Goal: Communication & Community: Answer question/provide support

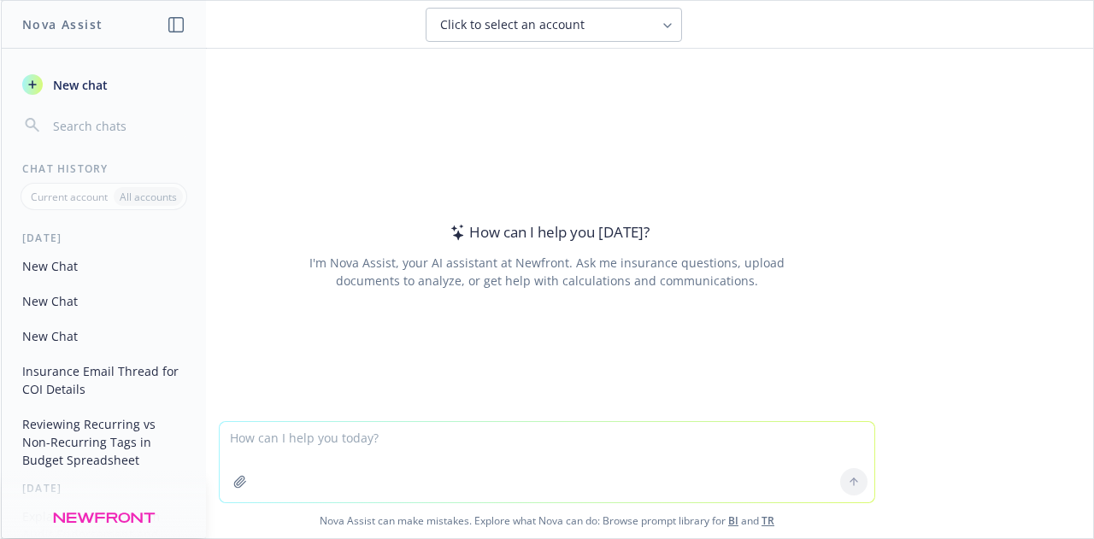
click at [308, 433] on textarea at bounding box center [547, 462] width 655 height 80
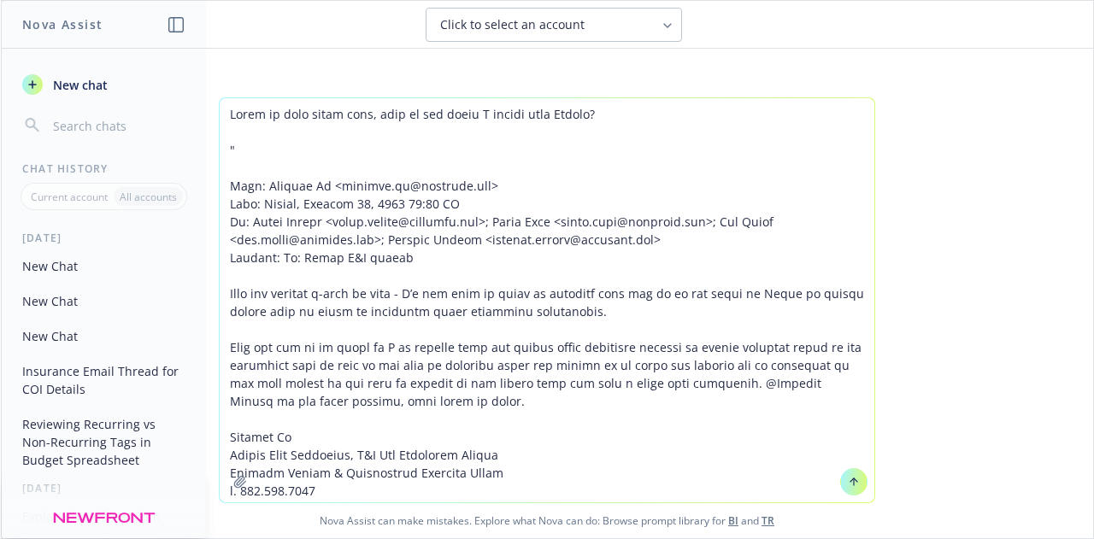
scroll to position [2653, 0]
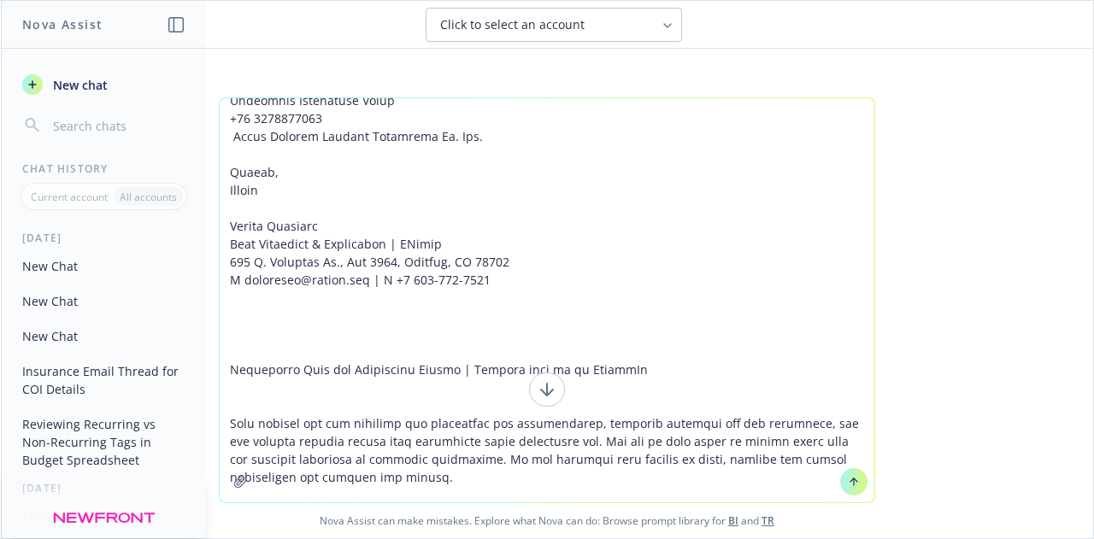
paste textarea "Below is correct - India is cash before cover so the coverage would have gone i…"
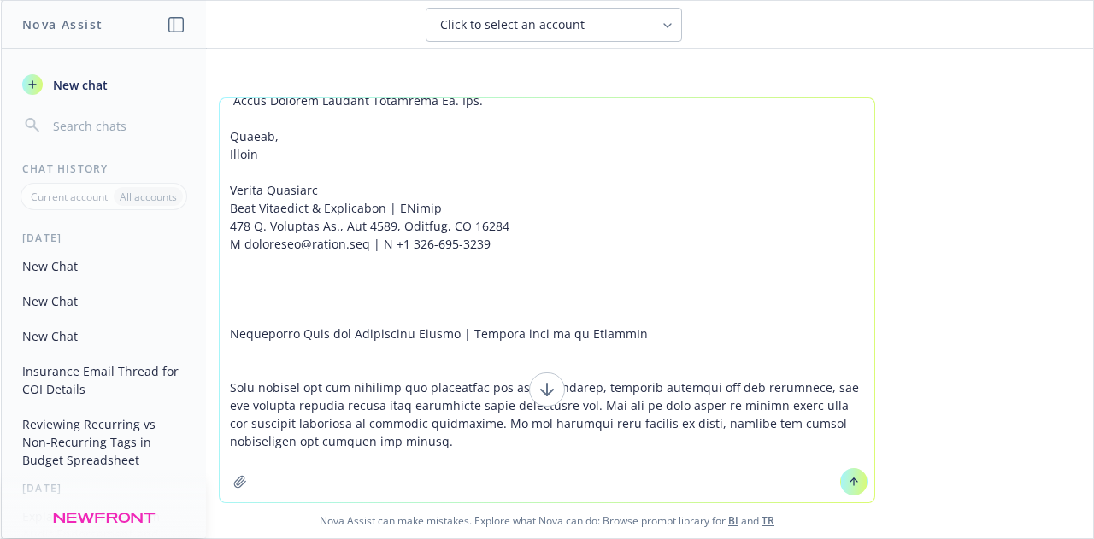
scroll to position [2707, 0]
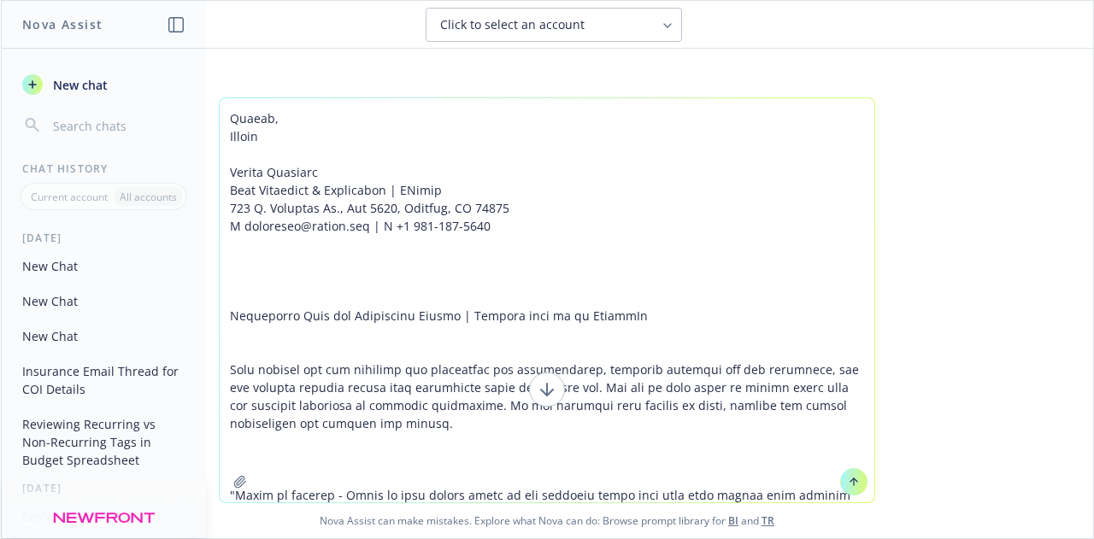
paste textarea "Lor Ipsum, Dolo's ame consec adipis E sed do ei: Tempor'i Utlab etdol. M ali'e …"
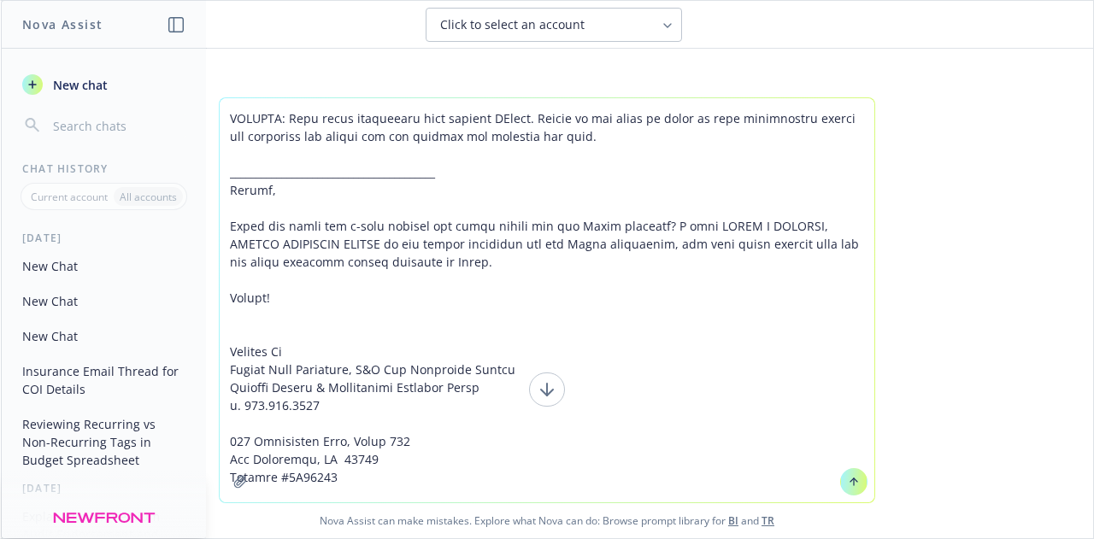
type textarea "Lorem ip dolo sitam cons, adip el sed doeiu T incidi utla Etdolo? " Magn: Aliqu…"
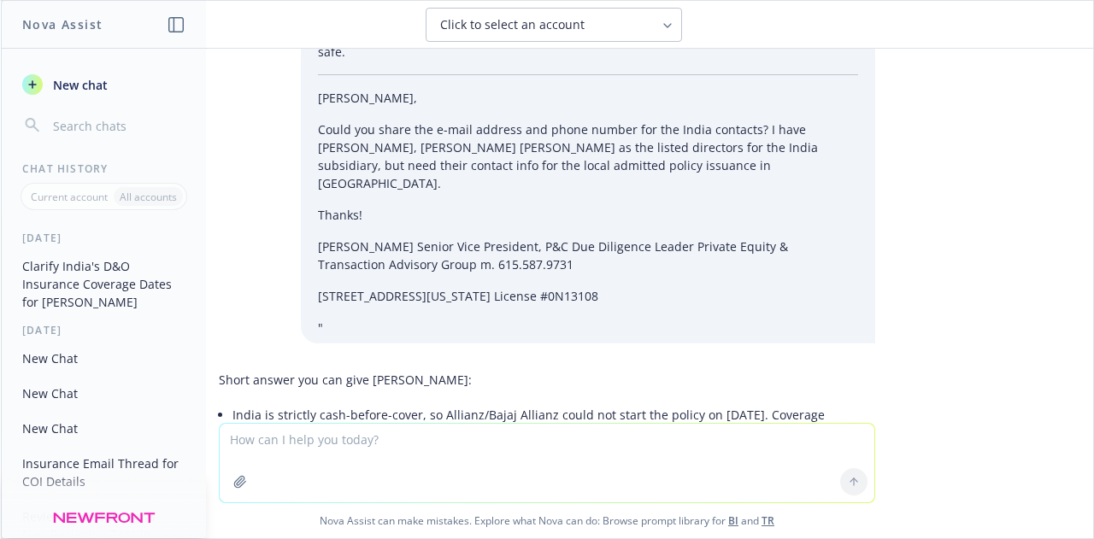
scroll to position [4536, 0]
click at [87, 88] on span "New chat" at bounding box center [79, 85] width 58 height 18
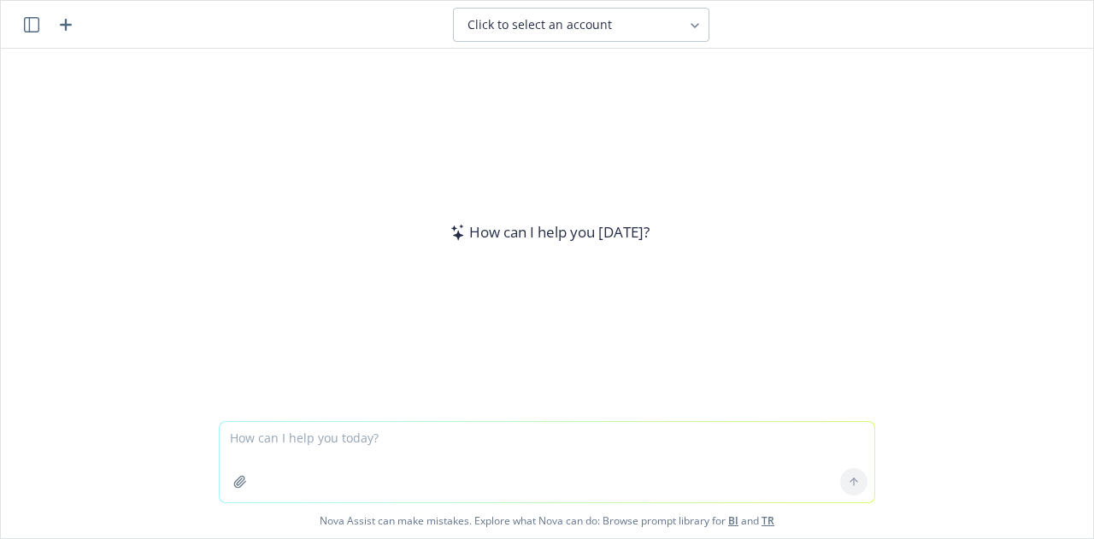
click at [497, 11] on button "Click to select an account" at bounding box center [581, 25] width 256 height 34
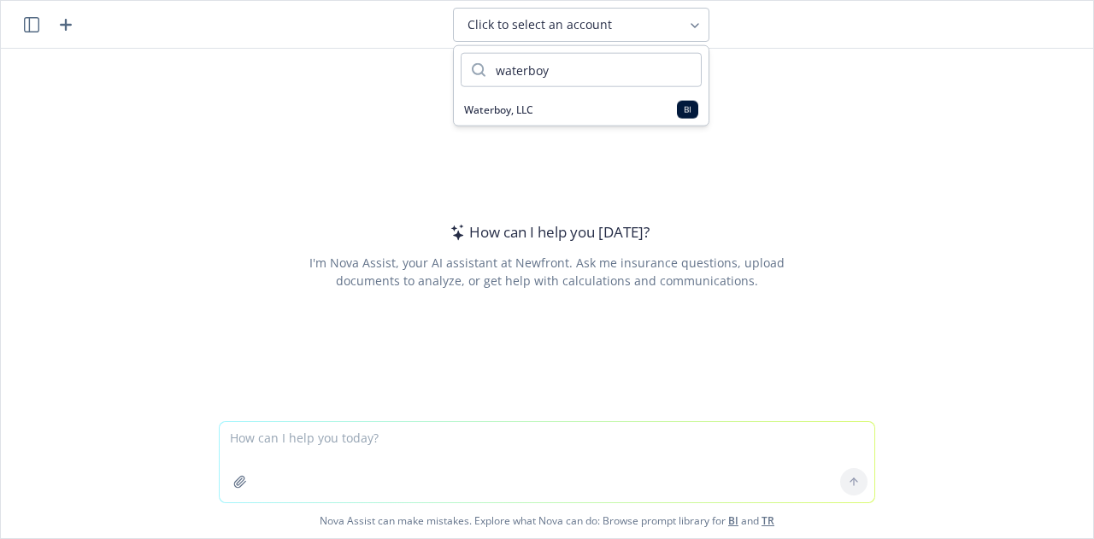
type input "waterboy"
click at [516, 101] on div "Waterboy, LLC BI" at bounding box center [581, 110] width 234 height 18
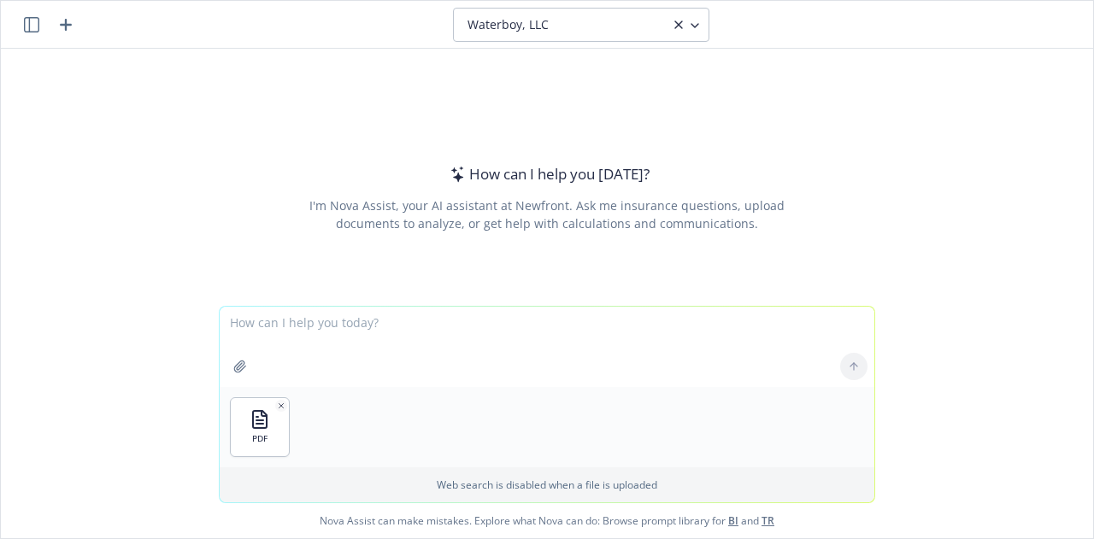
click at [534, 333] on textarea at bounding box center [547, 347] width 655 height 80
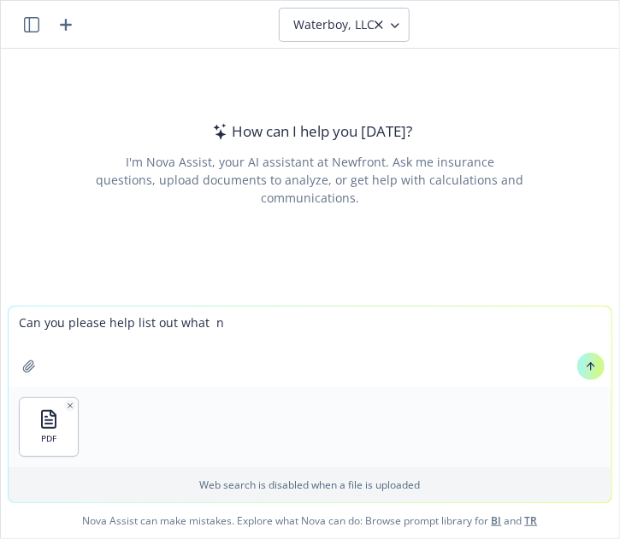
click at [333, 334] on textarea "Can you please help list out what n" at bounding box center [310, 347] width 603 height 80
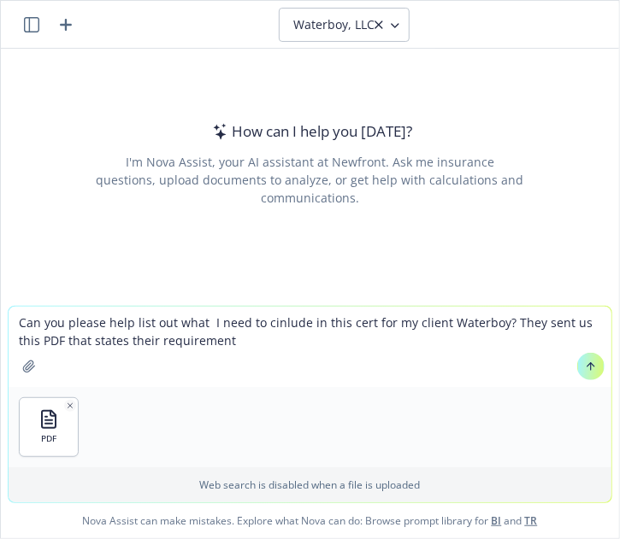
type textarea "Can you please help list out what I need to cinlude in this cert for my client …"
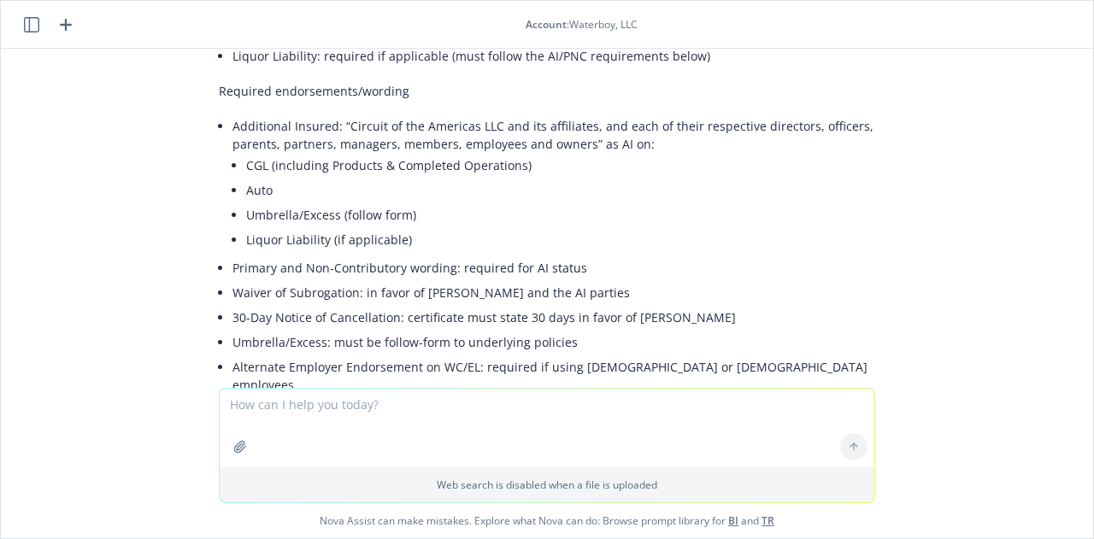
scroll to position [367, 0]
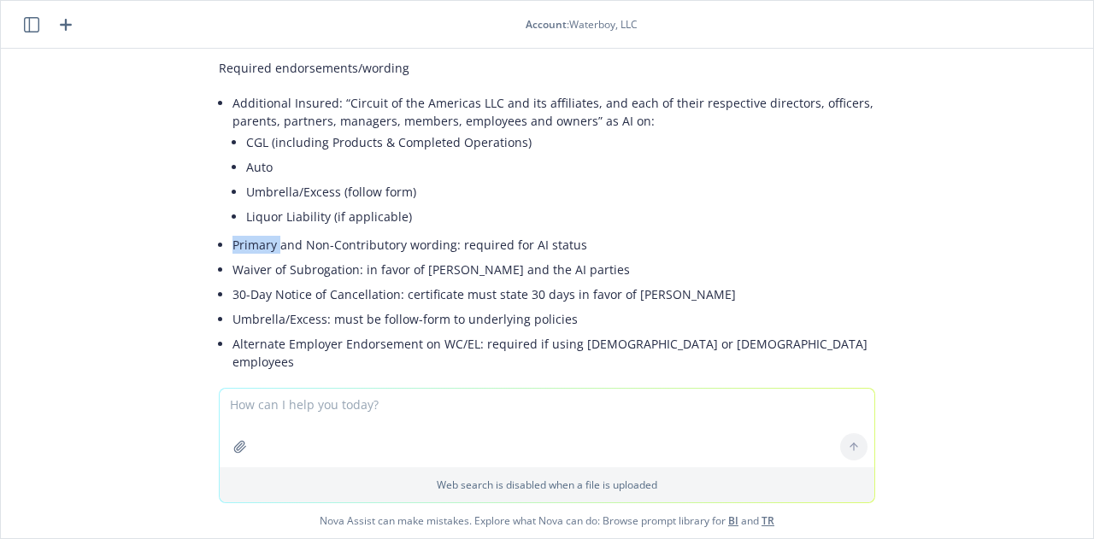
drag, startPoint x: 207, startPoint y: 244, endPoint x: 269, endPoint y: 247, distance: 62.5
click at [269, 247] on li "Primary and Non-Contributory wording: required for AI status" at bounding box center [554, 245] width 643 height 25
click at [315, 282] on li "30-Day Notice of Cancellation: certificate must state 30 days in favor of [PERS…" at bounding box center [554, 294] width 643 height 25
click at [342, 421] on textarea at bounding box center [547, 428] width 655 height 79
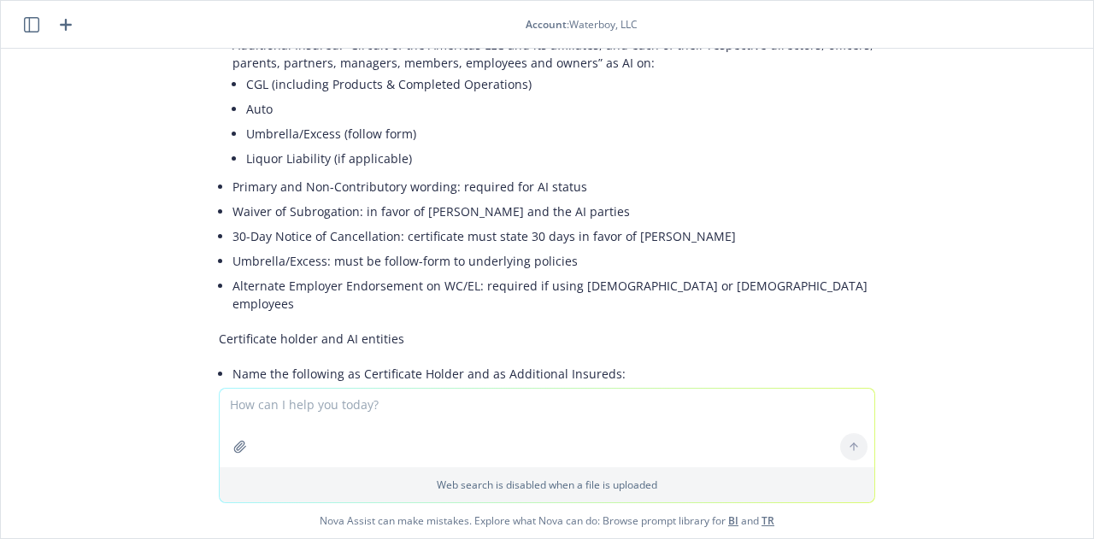
scroll to position [426, 0]
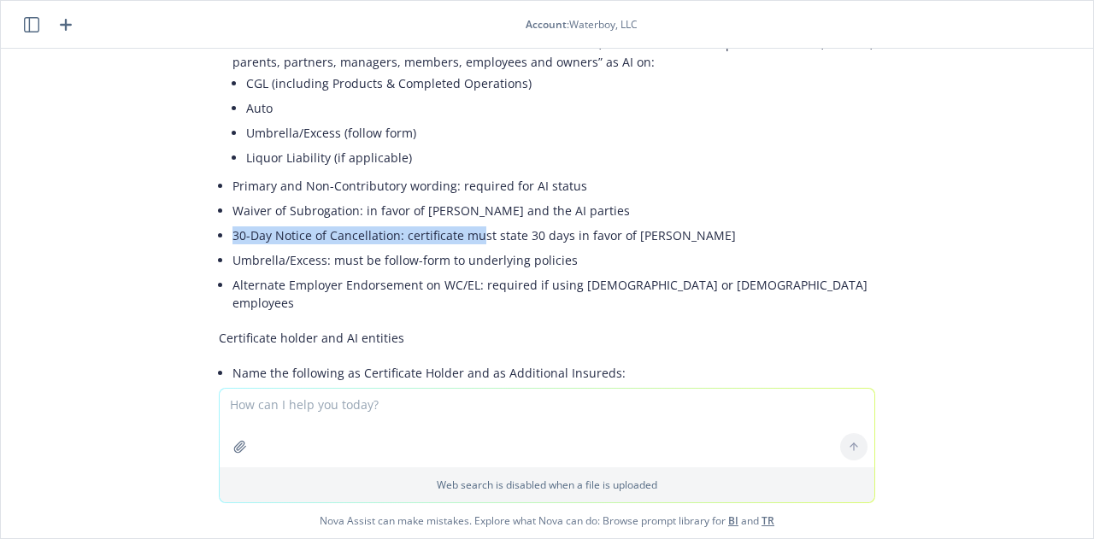
drag, startPoint x: 215, startPoint y: 233, endPoint x: 468, endPoint y: 228, distance: 252.3
click at [468, 228] on div "Here’s what to include on the Certificate of Insurance for Waterboy based on th…" at bounding box center [547, 379] width 657 height 1247
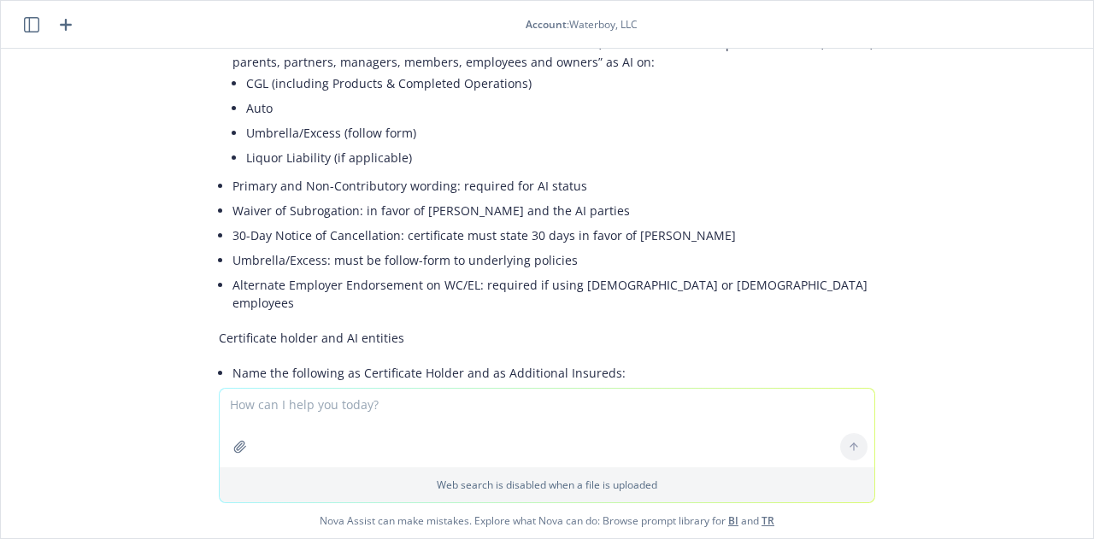
click at [410, 203] on li "Waiver of Subrogation: in favor of [PERSON_NAME] and the AI parties" at bounding box center [554, 210] width 643 height 25
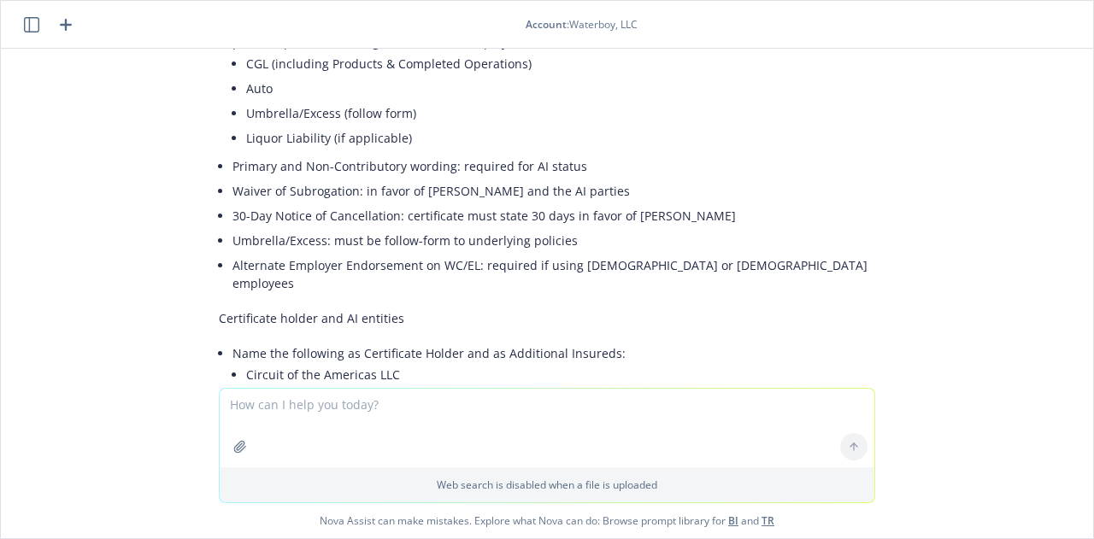
scroll to position [446, 0]
drag, startPoint x: 357, startPoint y: 194, endPoint x: 525, endPoint y: 198, distance: 167.6
click at [525, 198] on li "Waiver of Subrogation: in favor of [PERSON_NAME] and the AI parties" at bounding box center [554, 190] width 643 height 25
click at [545, 198] on li "Waiver of Subrogation: in favor of [PERSON_NAME] and the AI parties" at bounding box center [554, 190] width 643 height 25
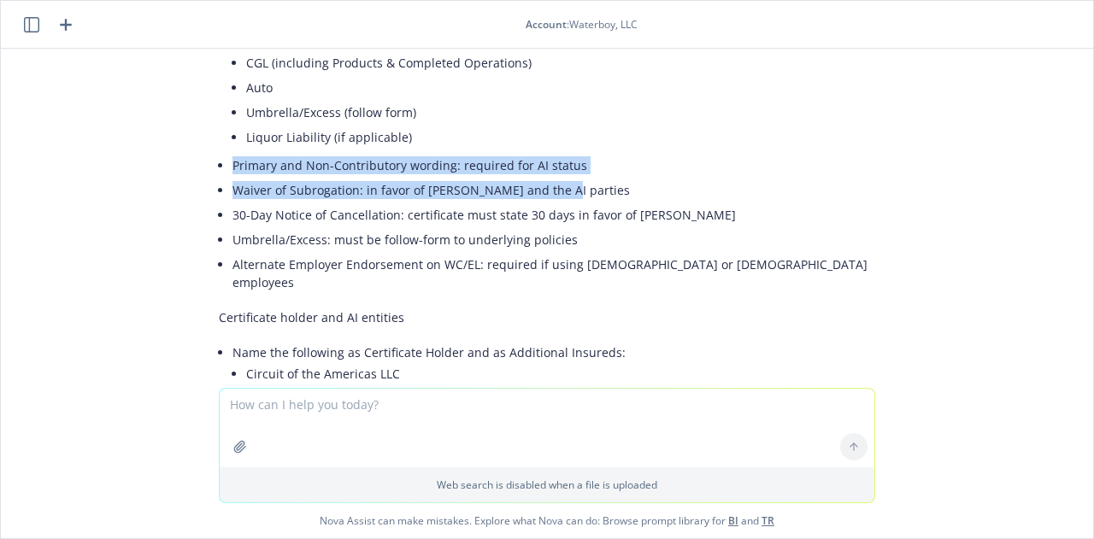
drag, startPoint x: 547, startPoint y: 197, endPoint x: 209, endPoint y: 165, distance: 340.1
click at [233, 165] on ul "Additional Insured: “Circuit of the Americas LLC and its affiliates, and each o…" at bounding box center [554, 153] width 643 height 284
click at [258, 182] on li "Waiver of Subrogation: in favor of [PERSON_NAME] and the AI parties" at bounding box center [554, 190] width 643 height 25
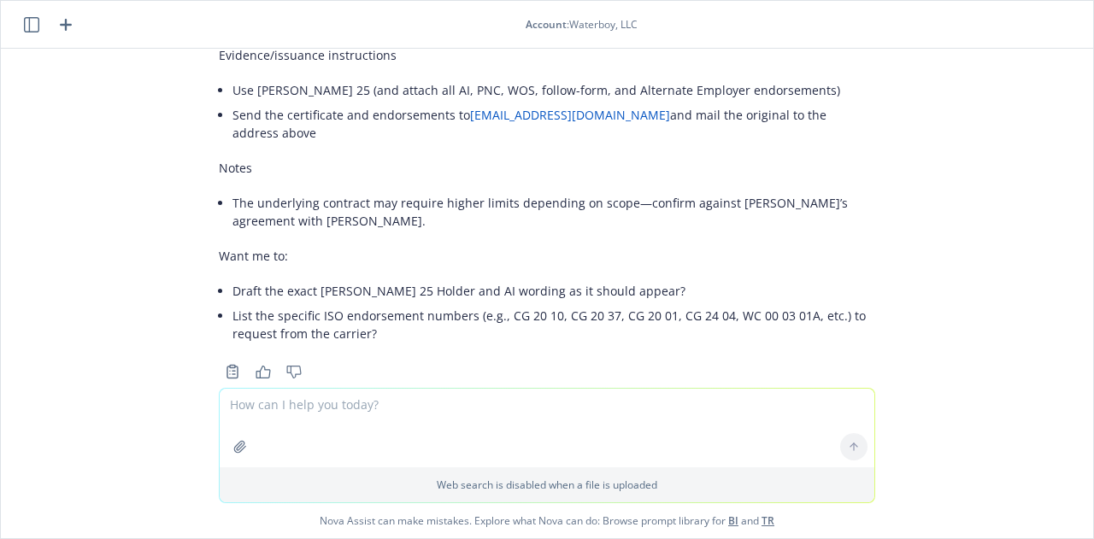
scroll to position [1076, 0]
click at [416, 413] on textarea at bounding box center [547, 428] width 655 height 79
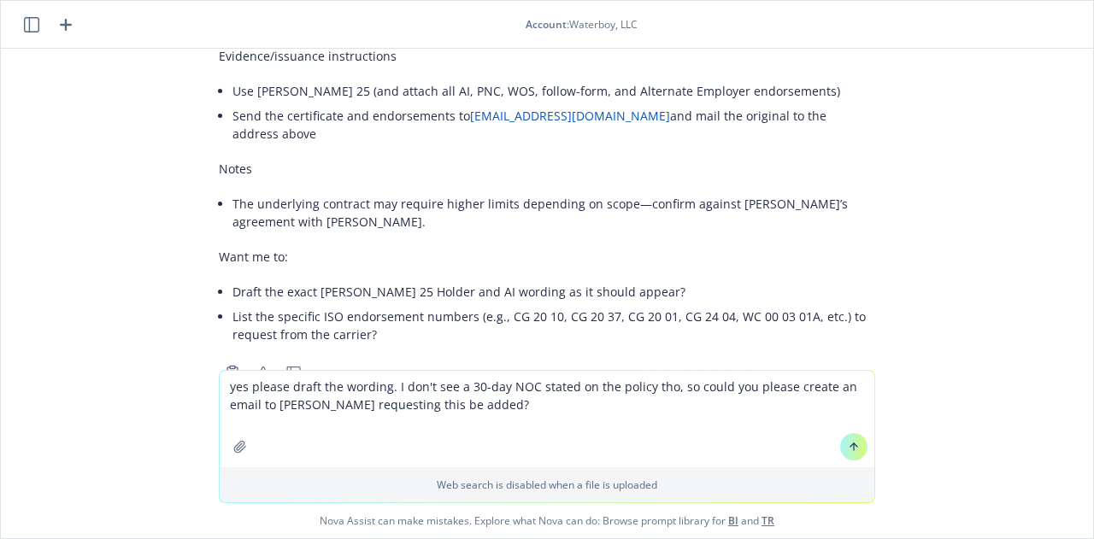
type textarea "yes please draft the wording. I don't see a 30-day NOC stated on the policy tho…"
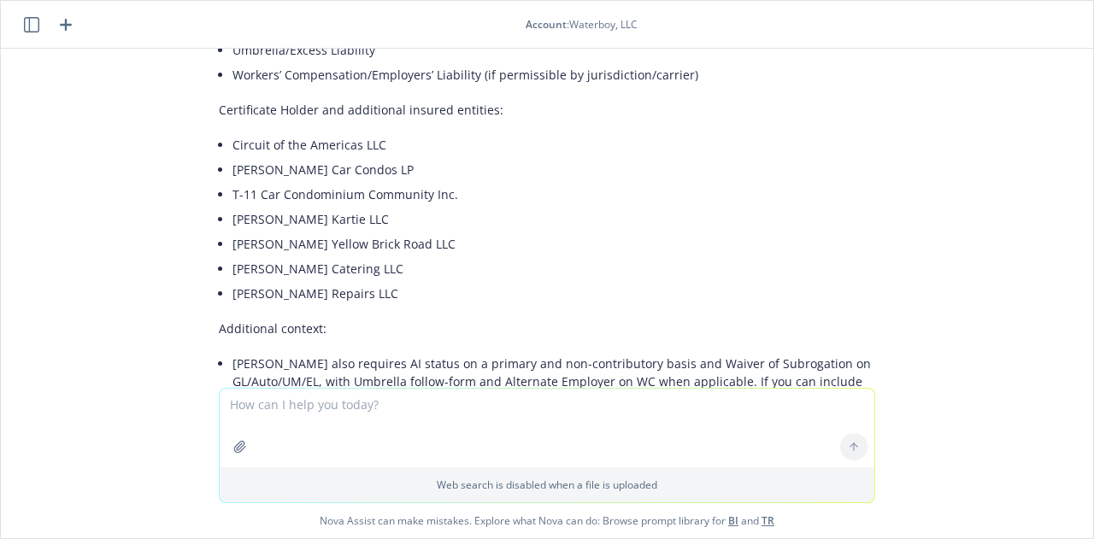
scroll to position [2710, 0]
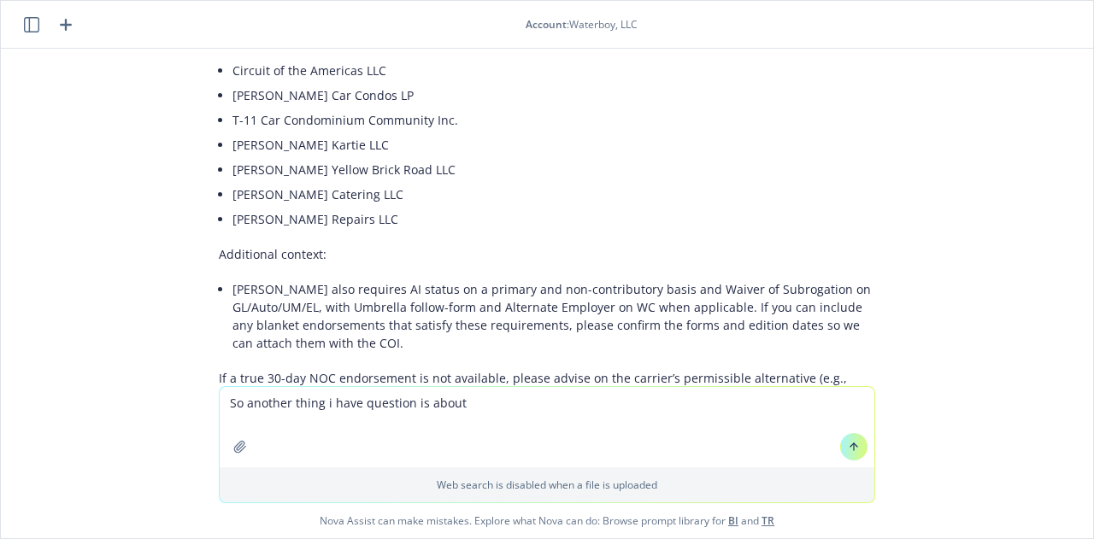
type textarea "So another thing i have question is about"
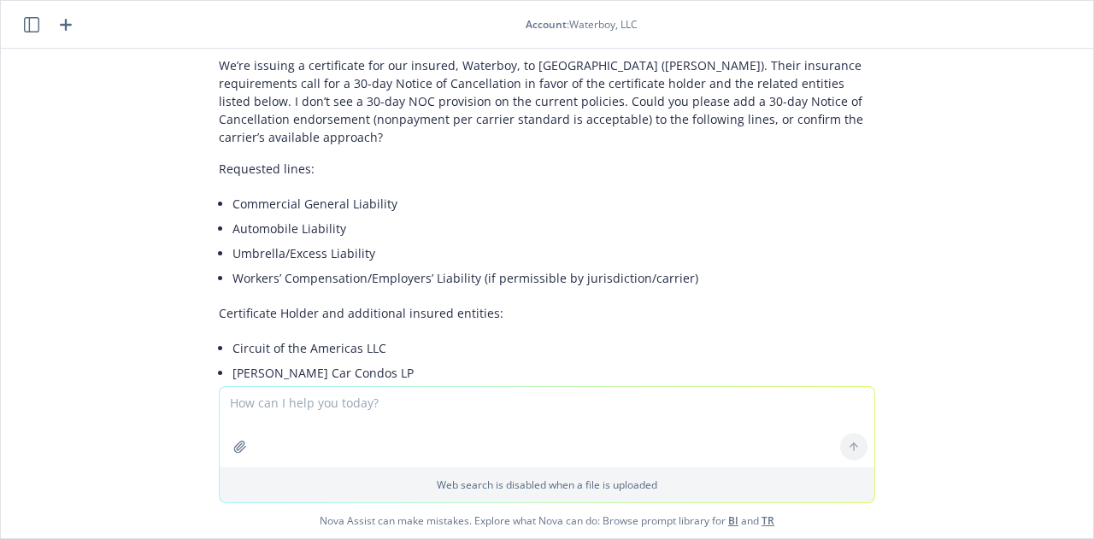
scroll to position [2432, 0]
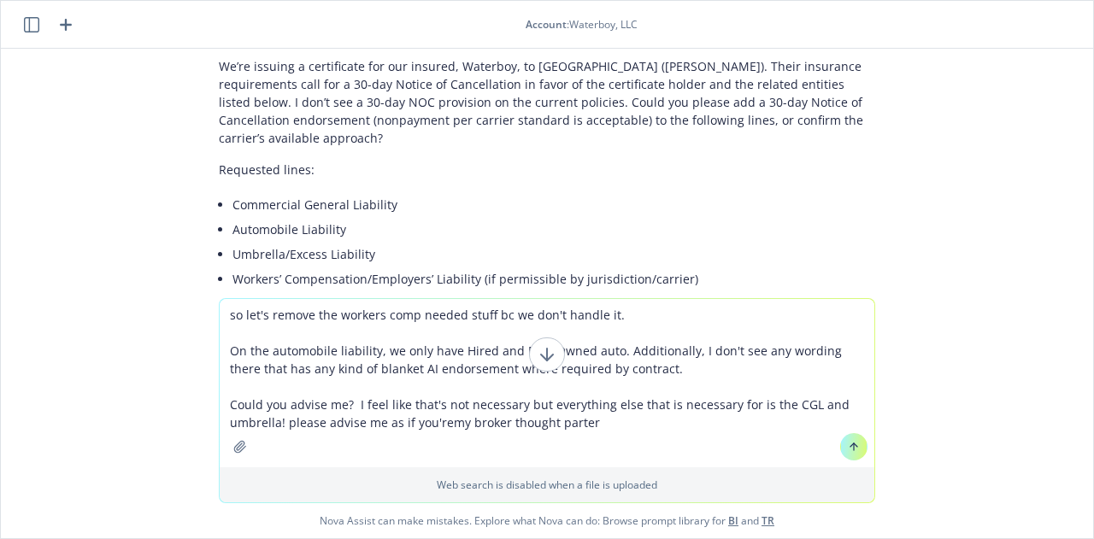
type textarea "so let's remove the workers comp needed stuff bc we don't handle it. On the aut…"
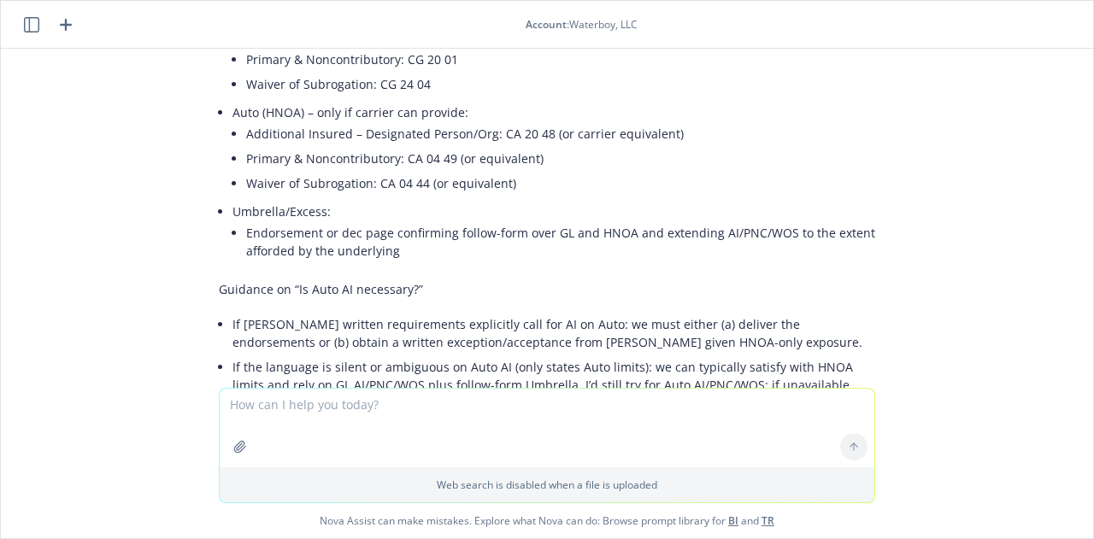
scroll to position [4690, 0]
drag, startPoint x: 222, startPoint y: 238, endPoint x: 492, endPoint y: 232, distance: 270.2
click at [492, 311] on li "If [PERSON_NAME] written requirements explicitly call for AI on Auto: we must e…" at bounding box center [554, 332] width 643 height 43
click at [537, 311] on li "If [PERSON_NAME] written requirements explicitly call for AI on Auto: we must e…" at bounding box center [554, 332] width 643 height 43
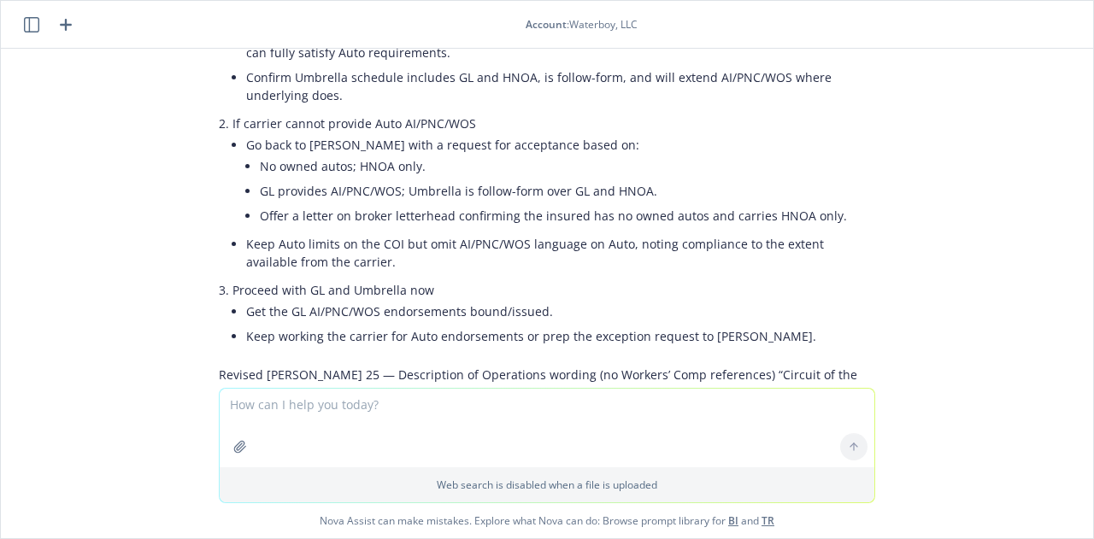
scroll to position [3938, 0]
click at [325, 404] on textarea at bounding box center [547, 428] width 655 height 79
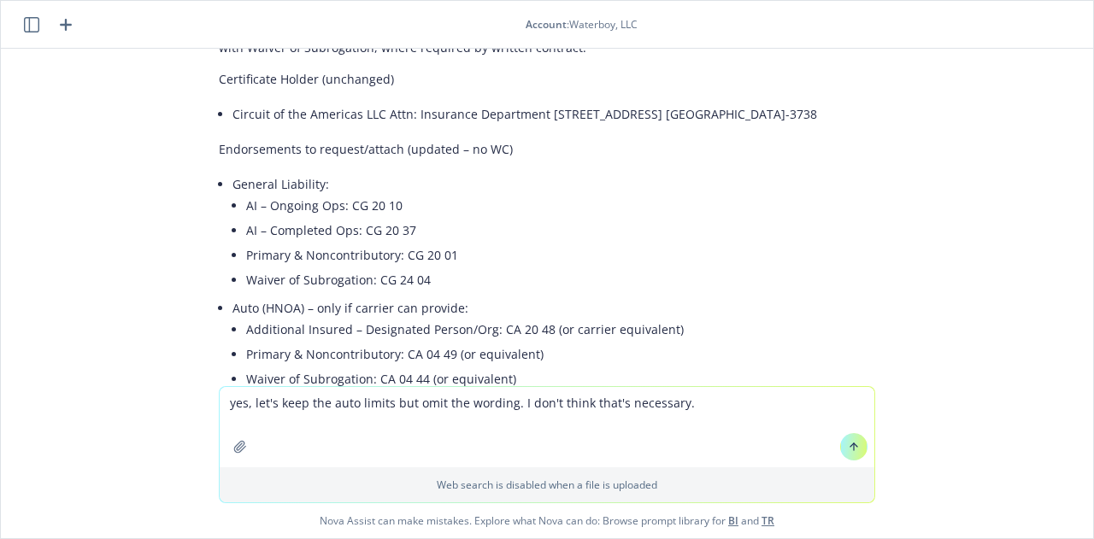
scroll to position [4495, 0]
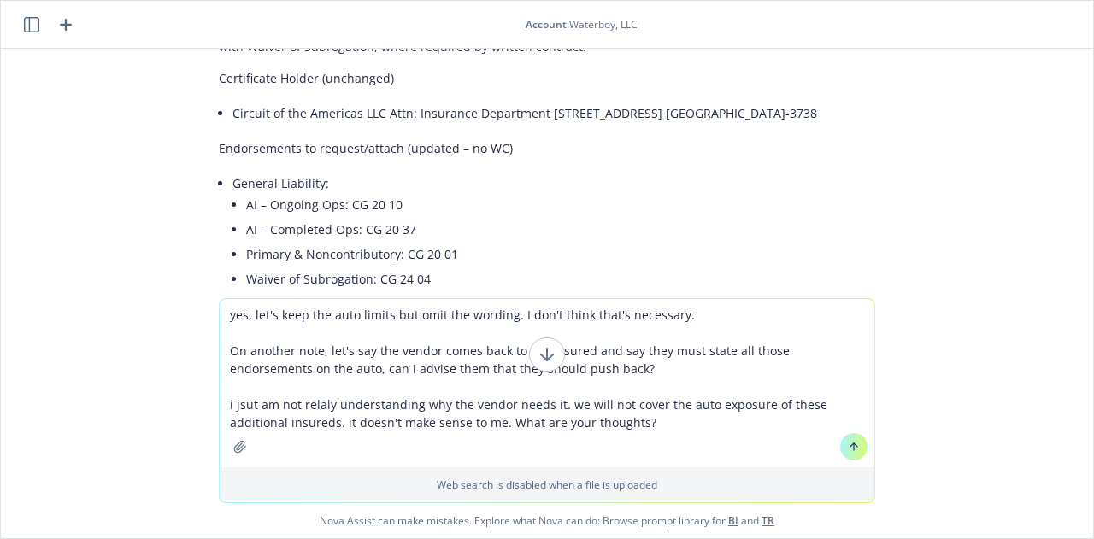
type textarea "yes, let's keep the auto limits but omit the wording. I don't think that's nece…"
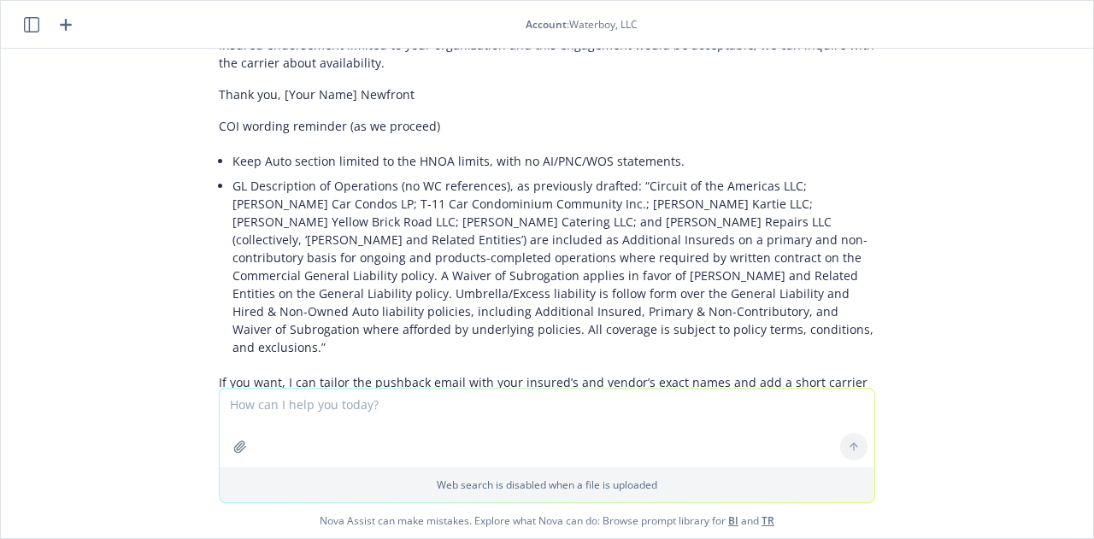
scroll to position [6562, 0]
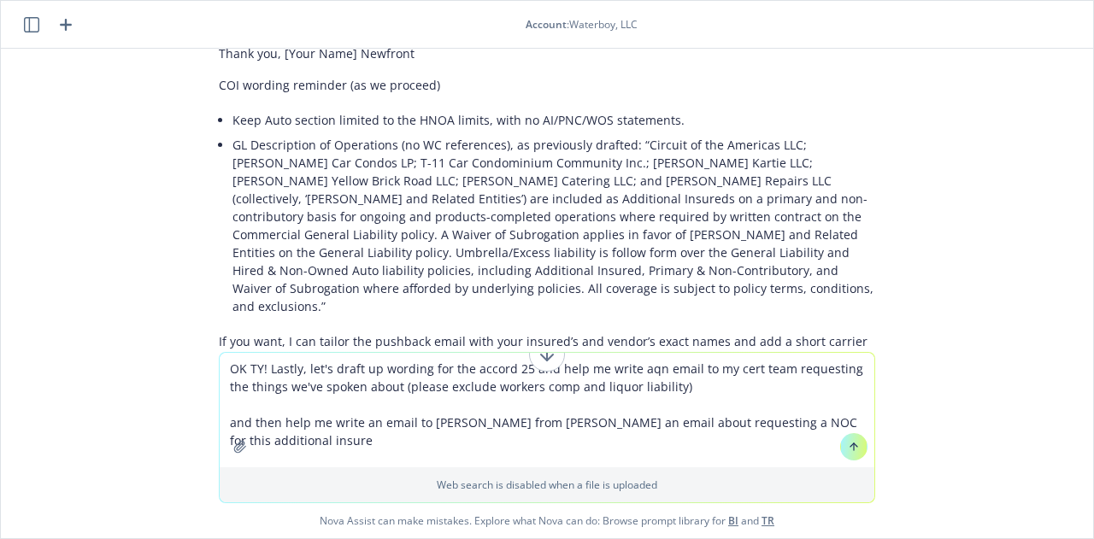
type textarea "OK TY! Lastly, let's draft up wording for the accord 25 and help me write aqn e…"
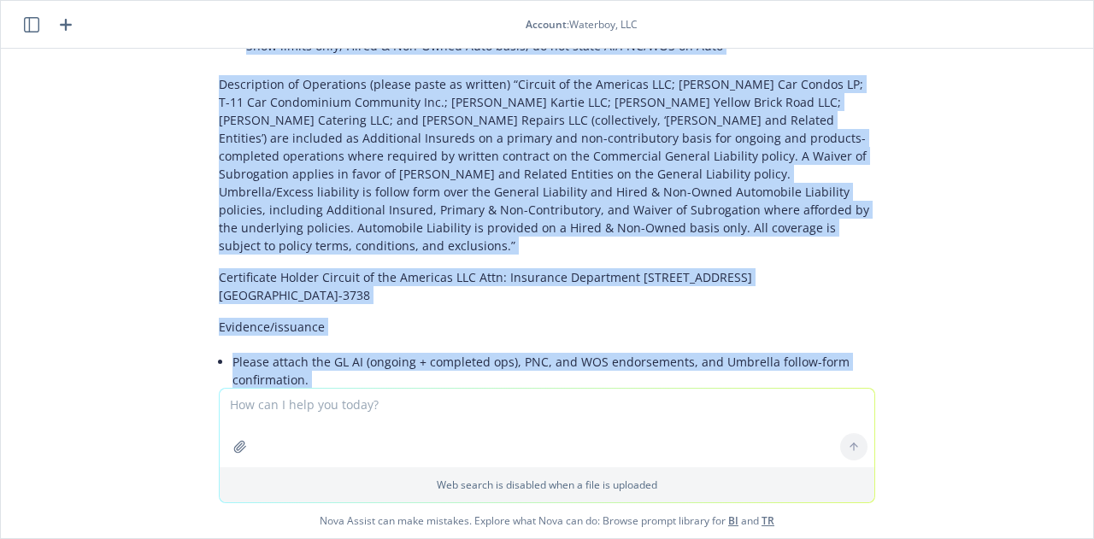
scroll to position [7963, 0]
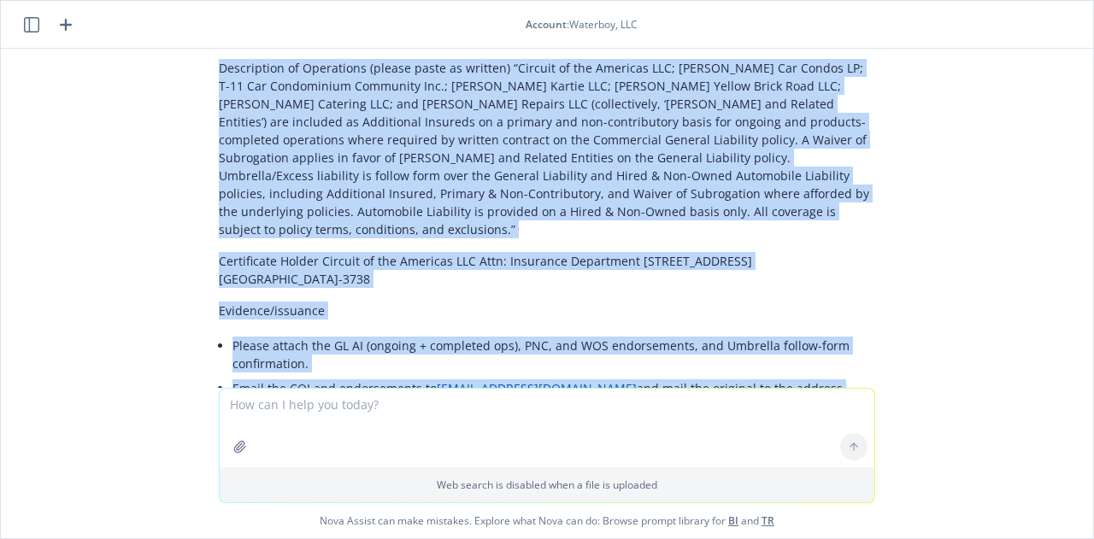
drag, startPoint x: 199, startPoint y: 239, endPoint x: 296, endPoint y: 314, distance: 122.5
click at [296, 314] on div "Absolutely—below are clean drafts you can use. Certificate Holder ([PERSON_NAME…" at bounding box center [547, 246] width 684 height 2067
copy div "Lo Ipsu, Dolors ametc a Elitseddoei te Incididun utl etd magnaa Enimadmi ve Qui…"
click at [71, 27] on icon "button" at bounding box center [66, 25] width 21 height 21
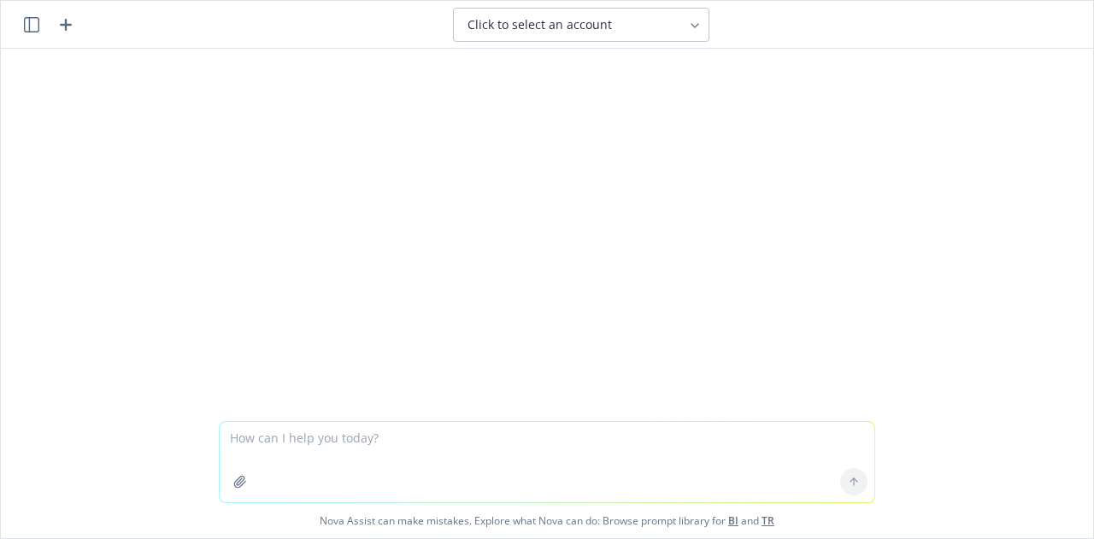
click at [509, 15] on button "Click to select an account" at bounding box center [581, 25] width 256 height 34
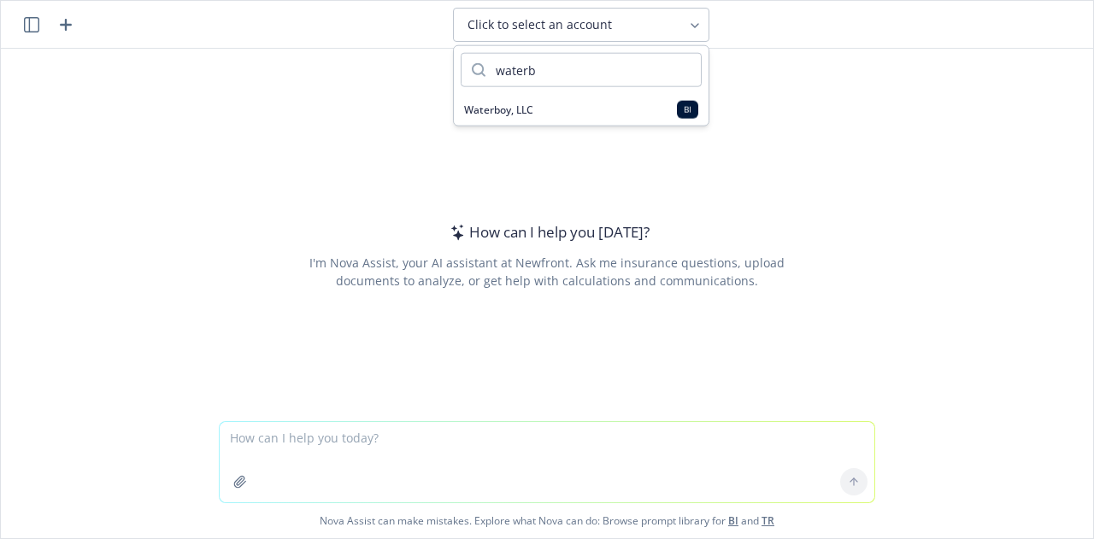
type input "waterb"
click at [539, 107] on div "Waterboy, LLC BI" at bounding box center [581, 110] width 234 height 18
click at [444, 430] on textarea at bounding box center [547, 462] width 655 height 80
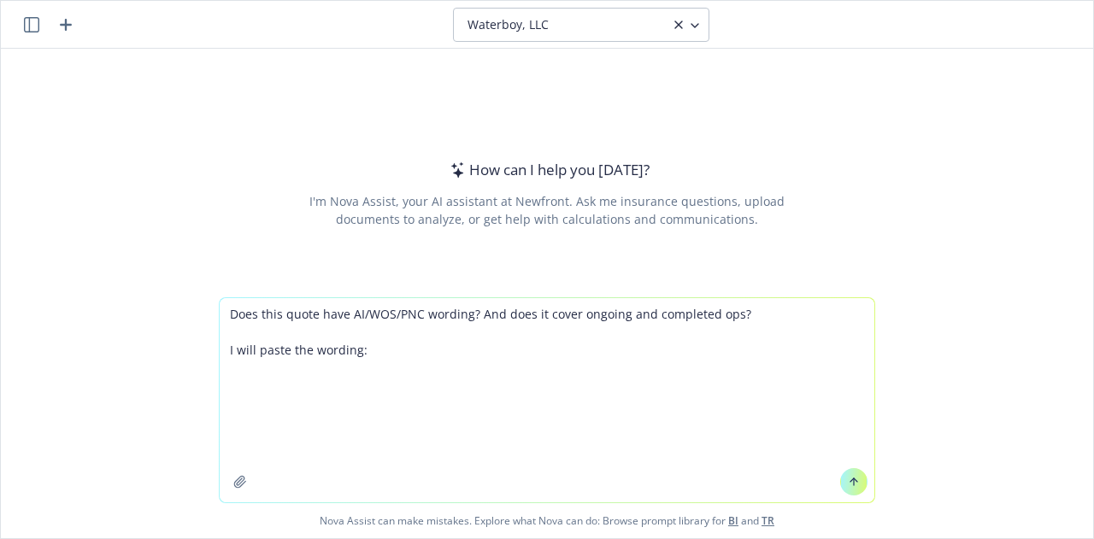
paste textarea "LOREMIPS DOLORSITA CONSECTE 572 ADIPISCI ELIT SED 776 DOE TEMPO, IN 64709 8 UTL…"
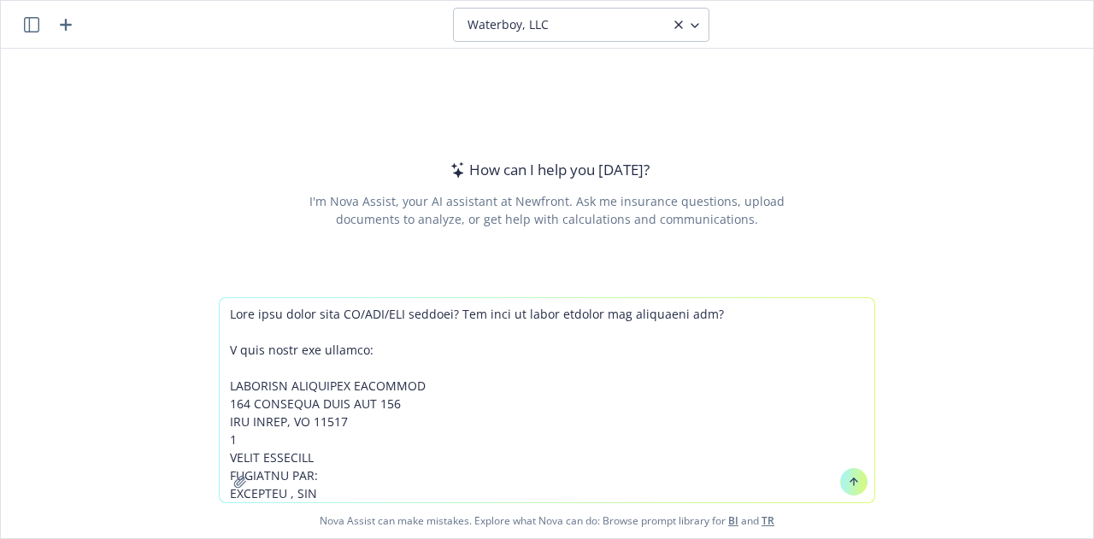
scroll to position [5813, 0]
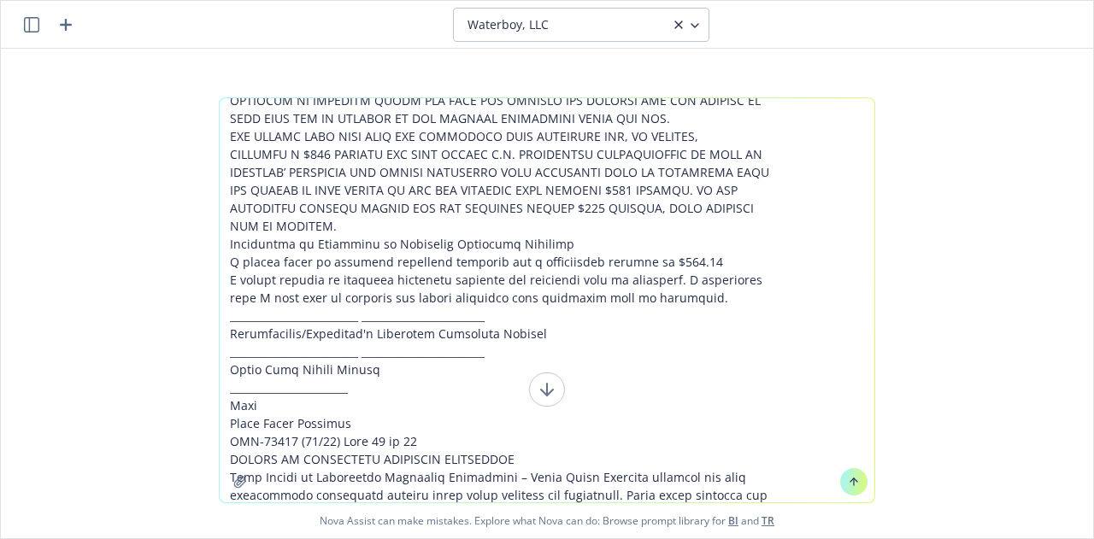
type textarea "Lore ipsu dolor sita CO/ADI/ELI seddoei? Tem inci ut labor etdolor mag aliquaen…"
click at [848, 481] on icon at bounding box center [854, 482] width 12 height 12
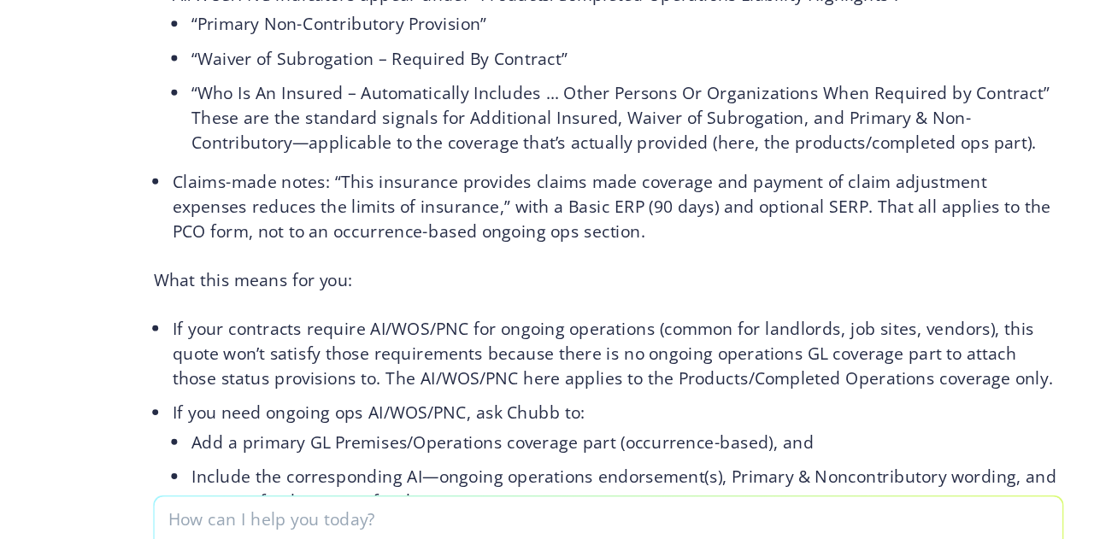
scroll to position [4425, 0]
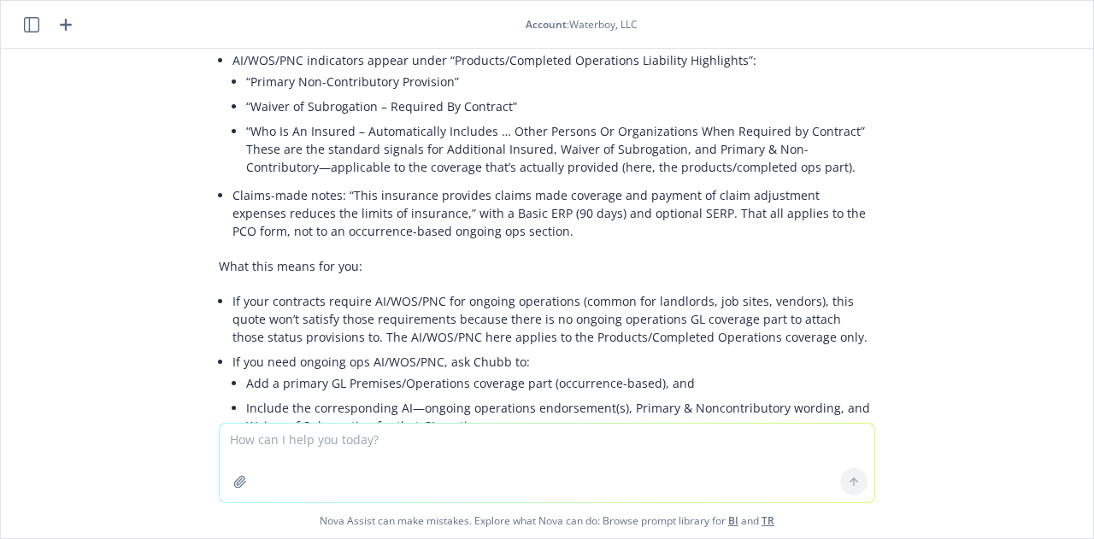
click at [434, 455] on textarea at bounding box center [547, 463] width 655 height 79
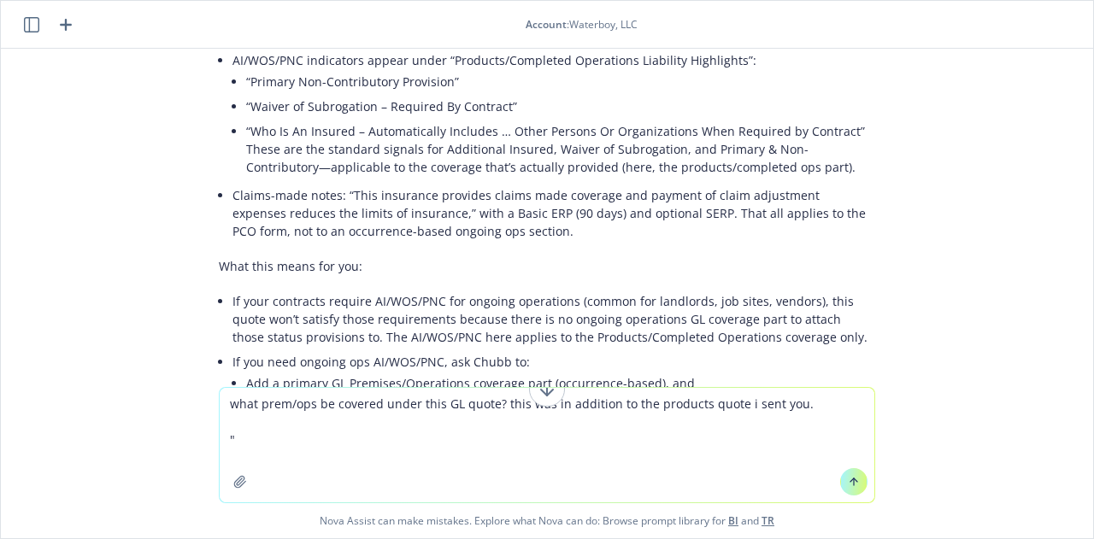
paste textarea "LOREMIPS DOLORSITA CONSECTE 651 ADIPISCI ELIT SED 450 DOE TEMPO, IN 81125 4 UTL…"
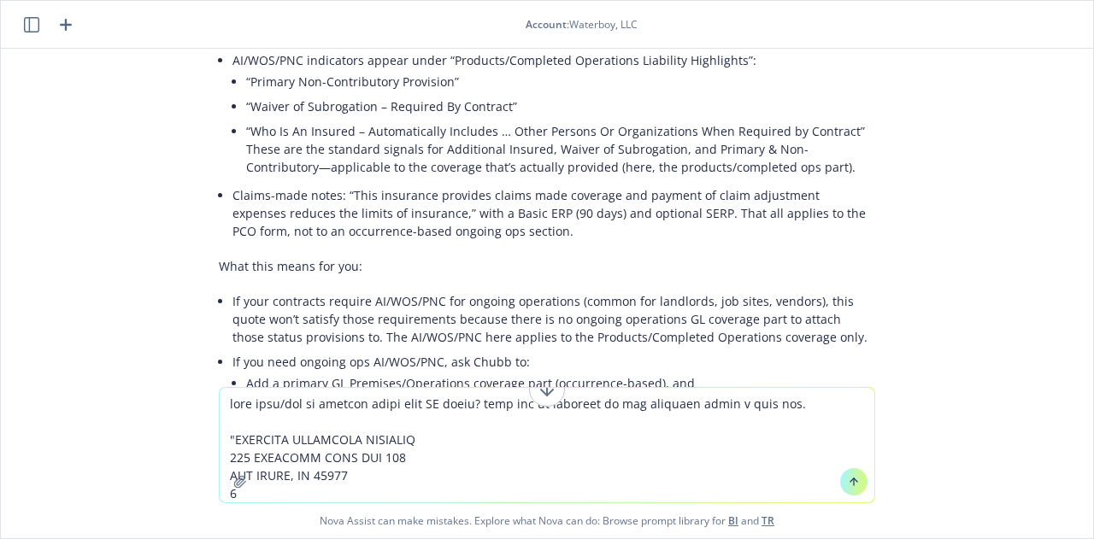
scroll to position [5095, 0]
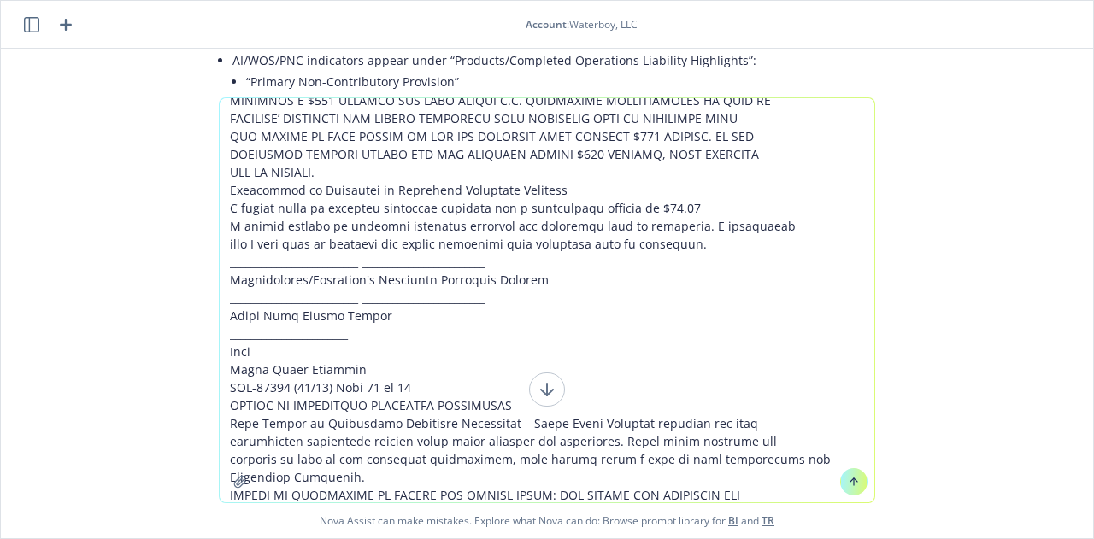
type textarea "lore ipsu/dol si ametcon adipi elit SE doeiu? temp inc ut laboreet do mag aliqu…"
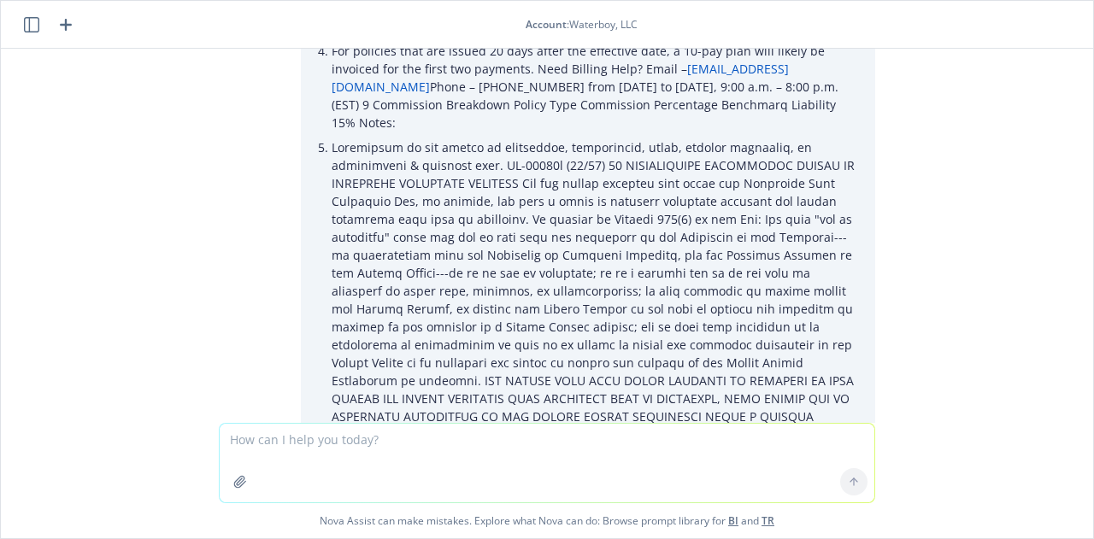
scroll to position [8220, 0]
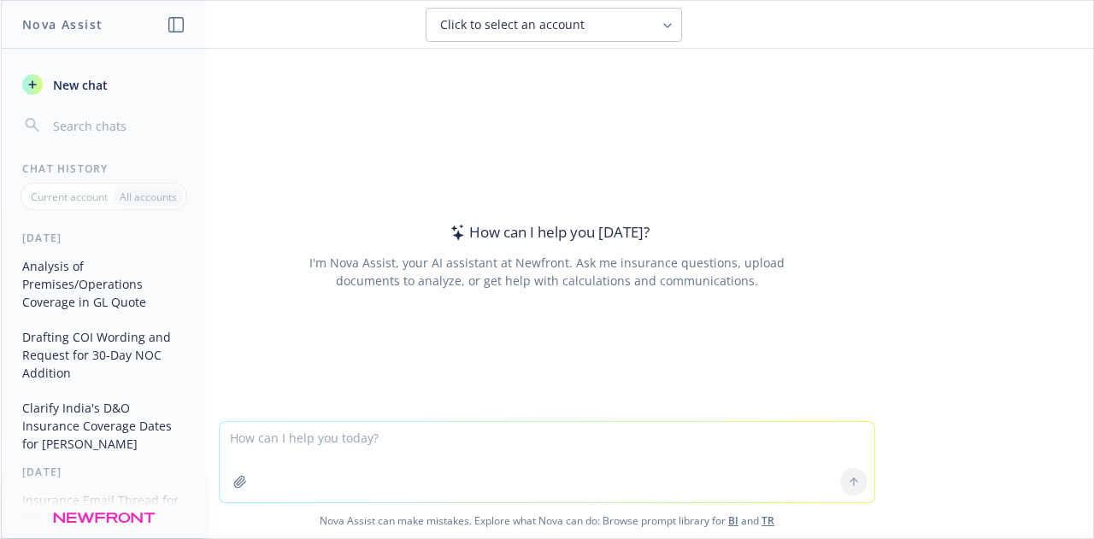
click at [97, 273] on button "Analysis of Premises/Operations Coverage in GL Quote" at bounding box center [103, 284] width 177 height 64
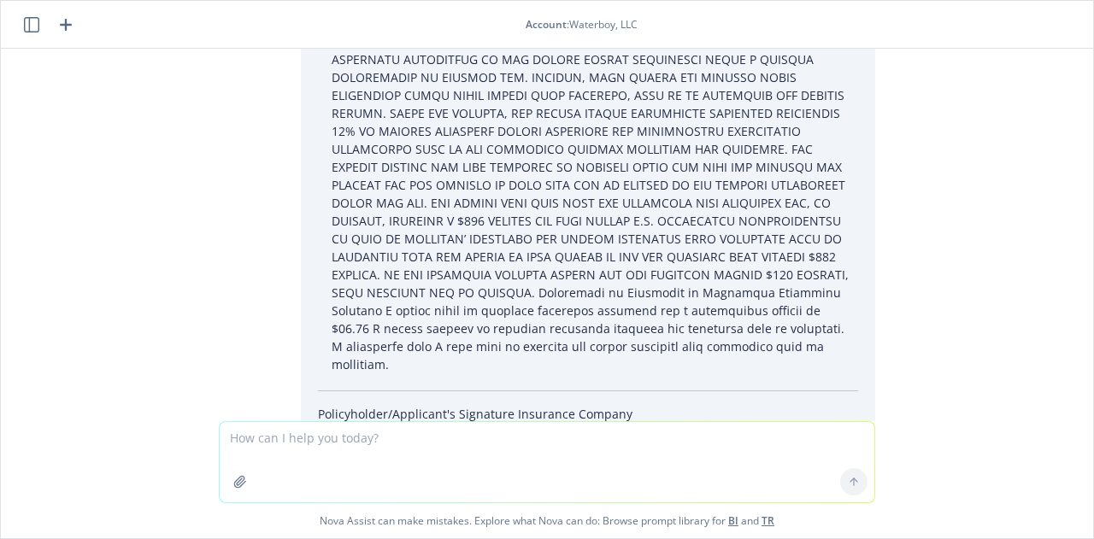
scroll to position [8222, 0]
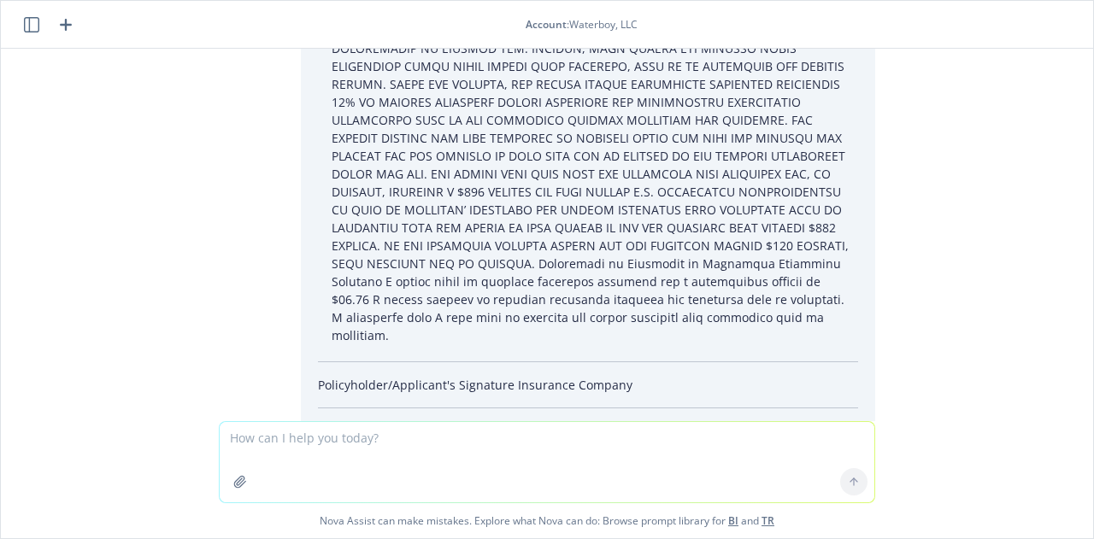
click at [352, 425] on textarea at bounding box center [547, 462] width 655 height 80
type textarea "?"
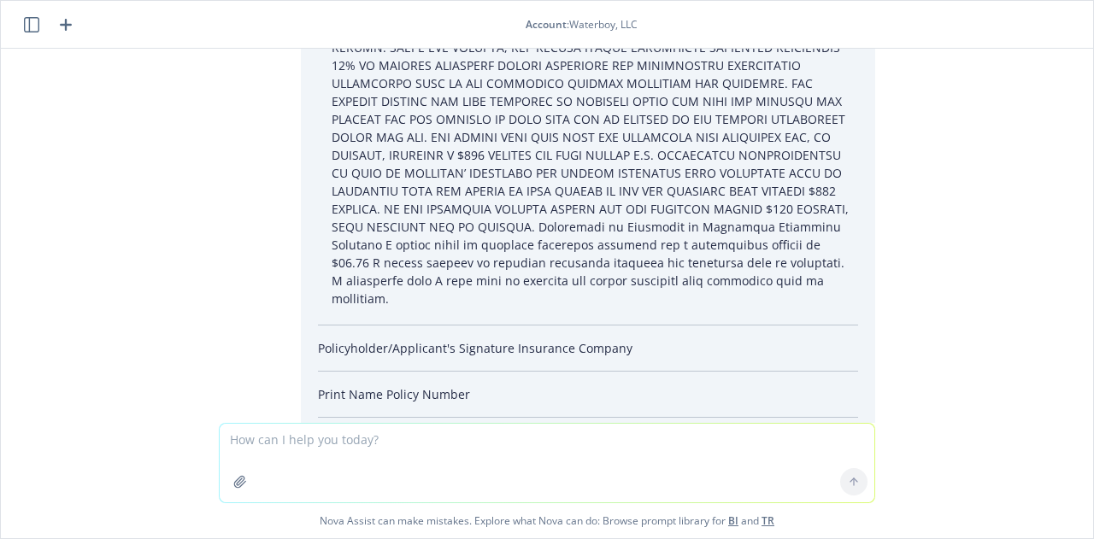
scroll to position [8323, 0]
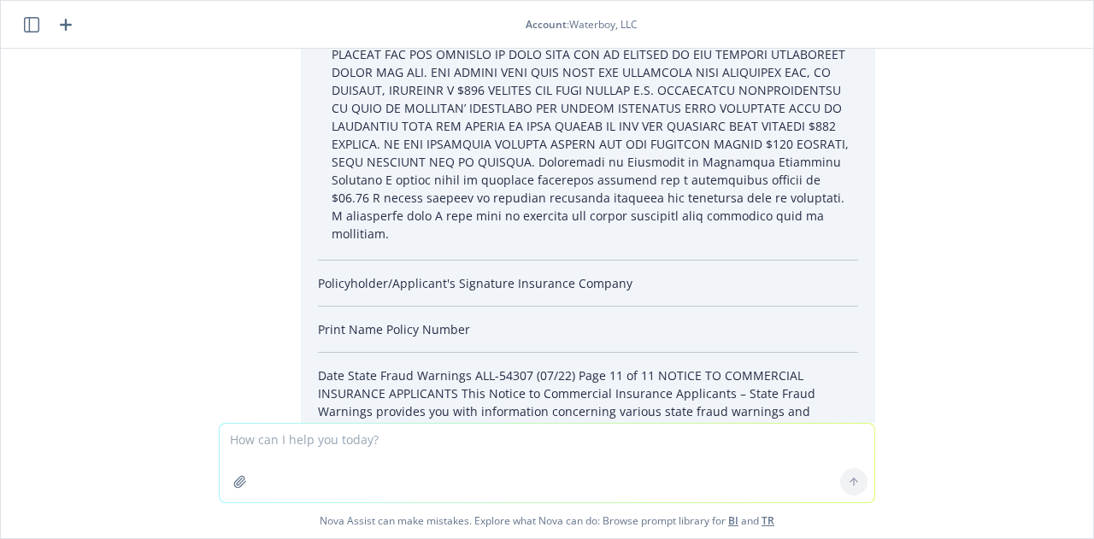
click at [486, 439] on textarea at bounding box center [547, 463] width 655 height 79
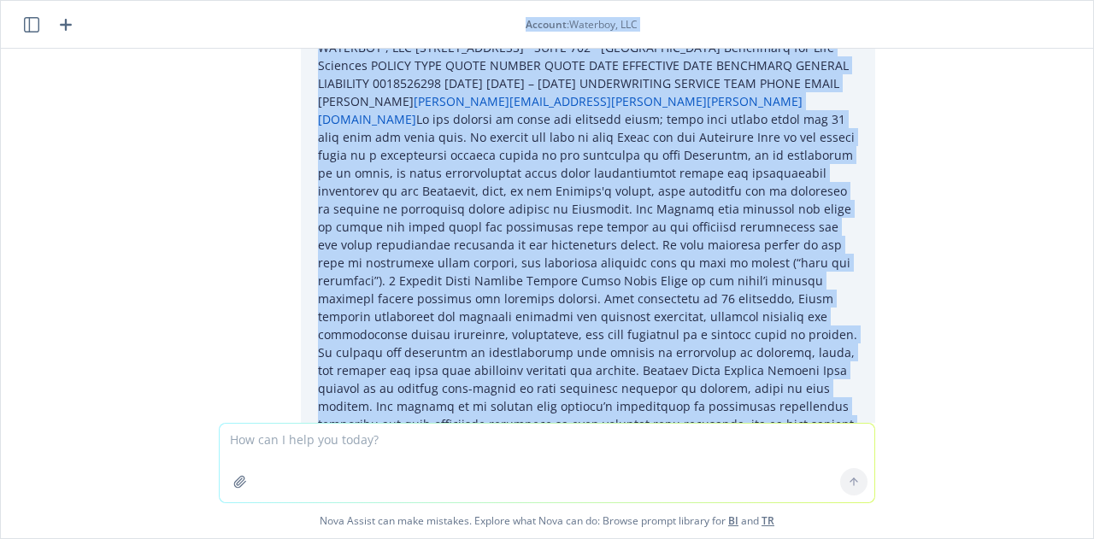
scroll to position [4620, 0]
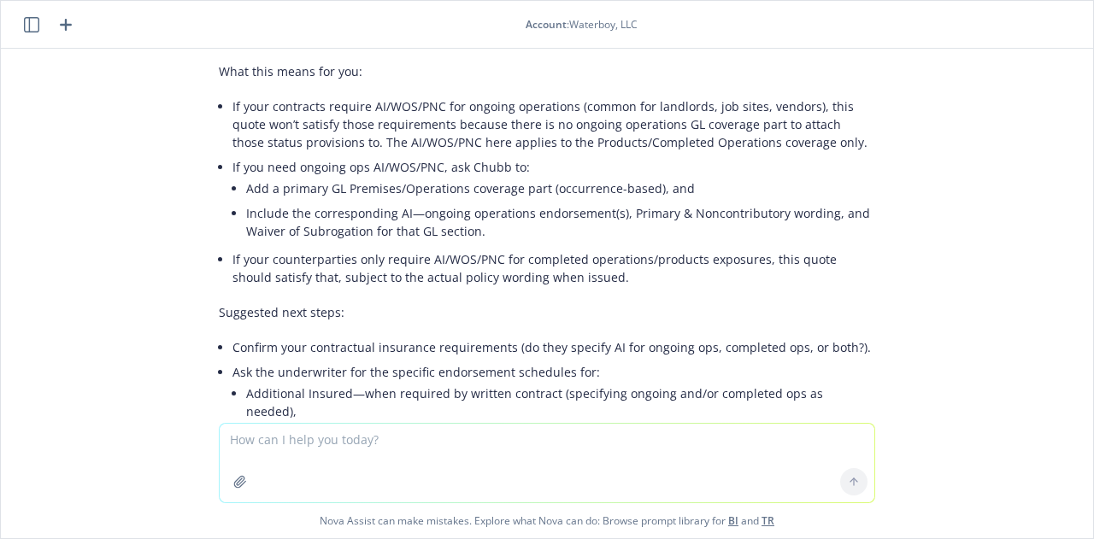
drag, startPoint x: 449, startPoint y: 207, endPoint x: 296, endPoint y: 393, distance: 241.2
copy div "what prem/ops be covered under this GL quote? this was in addition to the produ…"
click at [292, 447] on textarea at bounding box center [547, 463] width 655 height 79
paste textarea "what prem/ops be covered under this GL quote? this was in addition to the produ…"
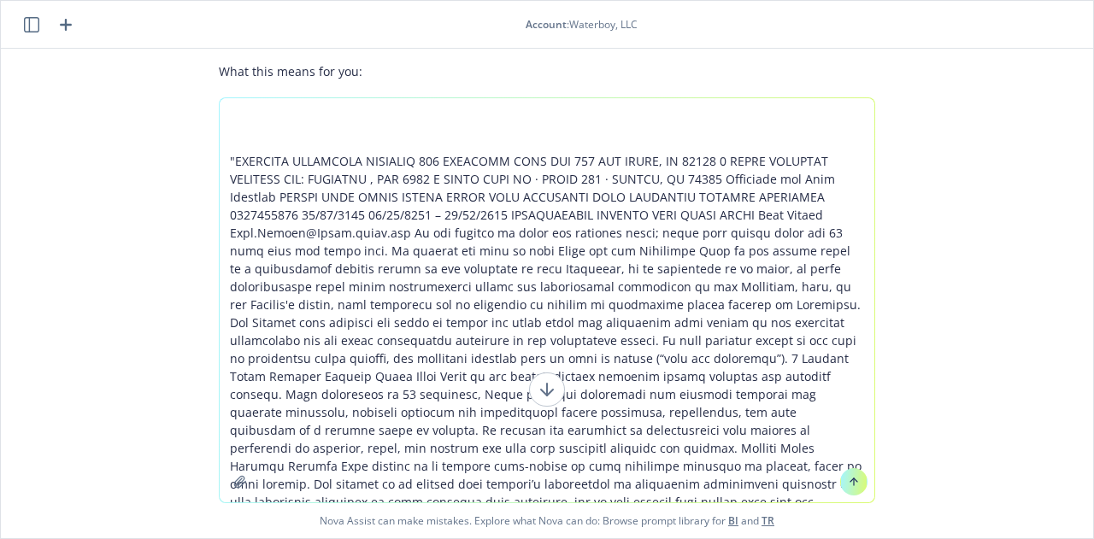
scroll to position [61, 0]
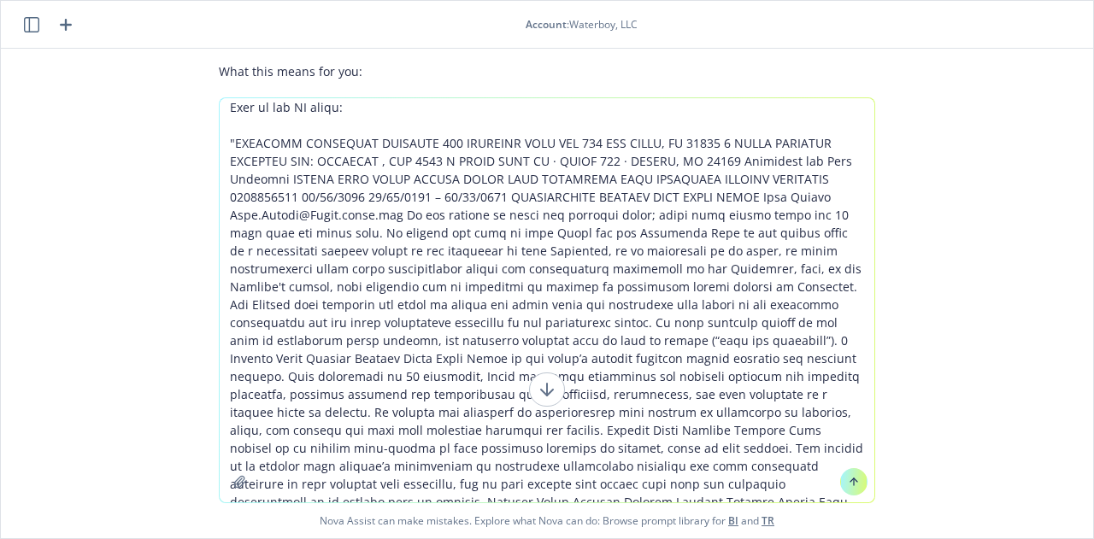
type textarea "Would prem/ops be covered under this GL quote? this was in addition to the prod…"
click at [853, 475] on button at bounding box center [853, 482] width 27 height 27
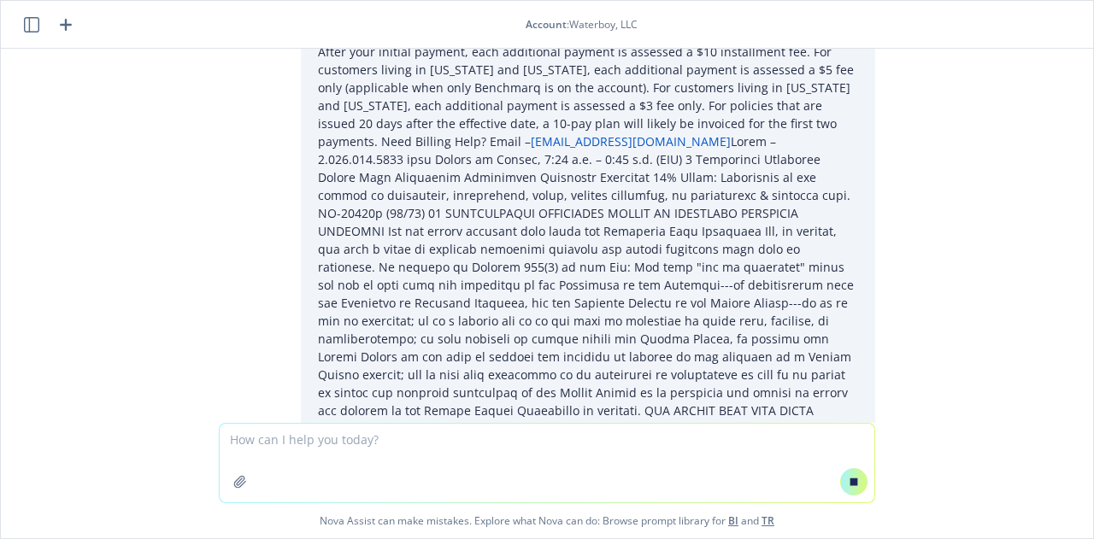
scroll to position [11739, 0]
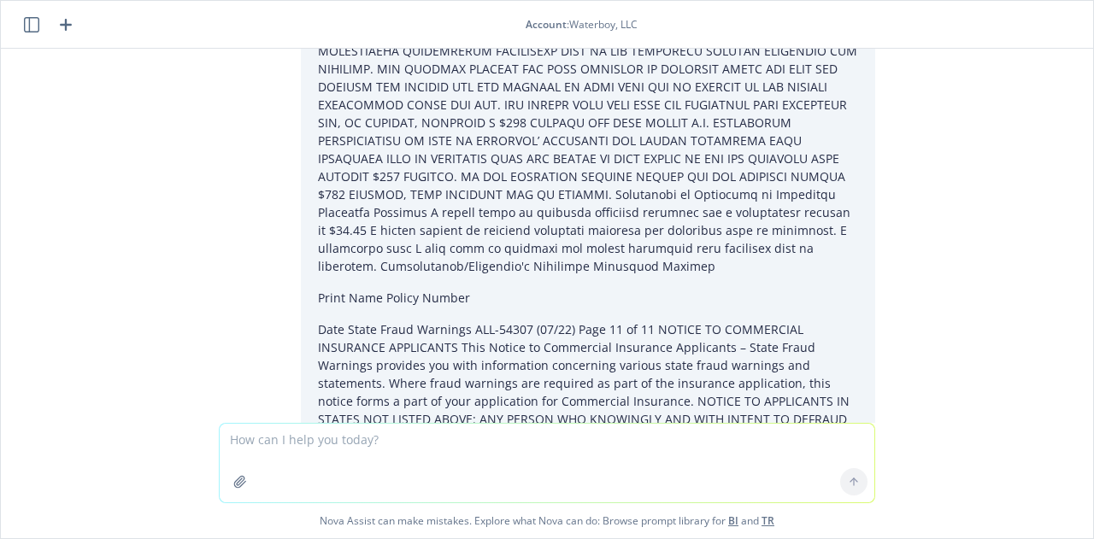
scroll to position [12110, 0]
drag, startPoint x: 263, startPoint y: 232, endPoint x: 304, endPoint y: 336, distance: 112.1
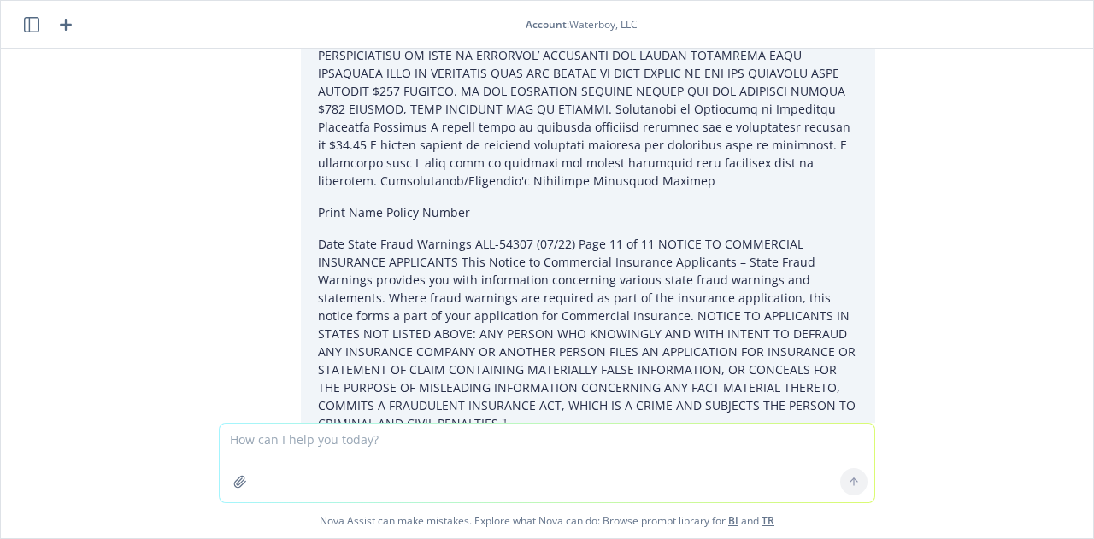
scroll to position [12199, 0]
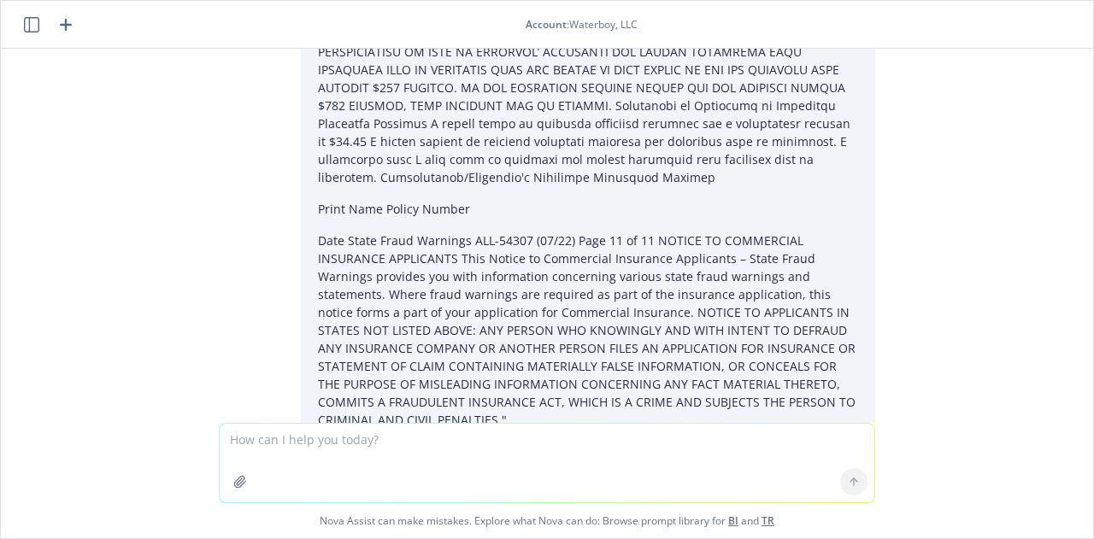
drag, startPoint x: 217, startPoint y: 292, endPoint x: 284, endPoint y: 336, distance: 79.7
drag, startPoint x: 237, startPoint y: 317, endPoint x: 282, endPoint y: 365, distance: 65.9
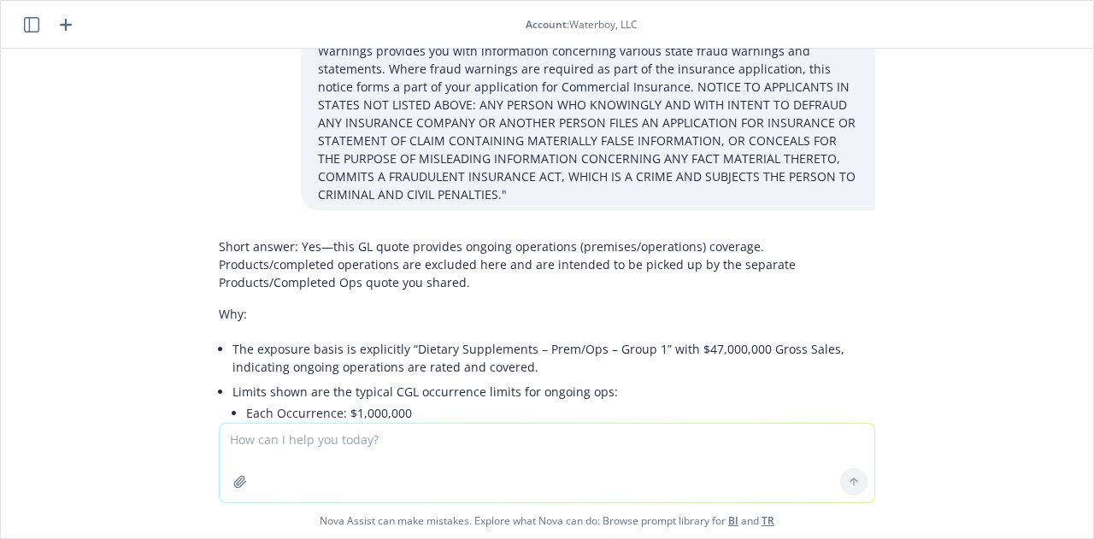
scroll to position [12426, 0]
drag, startPoint x: 262, startPoint y: 198, endPoint x: 291, endPoint y: 274, distance: 81.5
drag, startPoint x: 301, startPoint y: 192, endPoint x: 376, endPoint y: 272, distance: 109.5
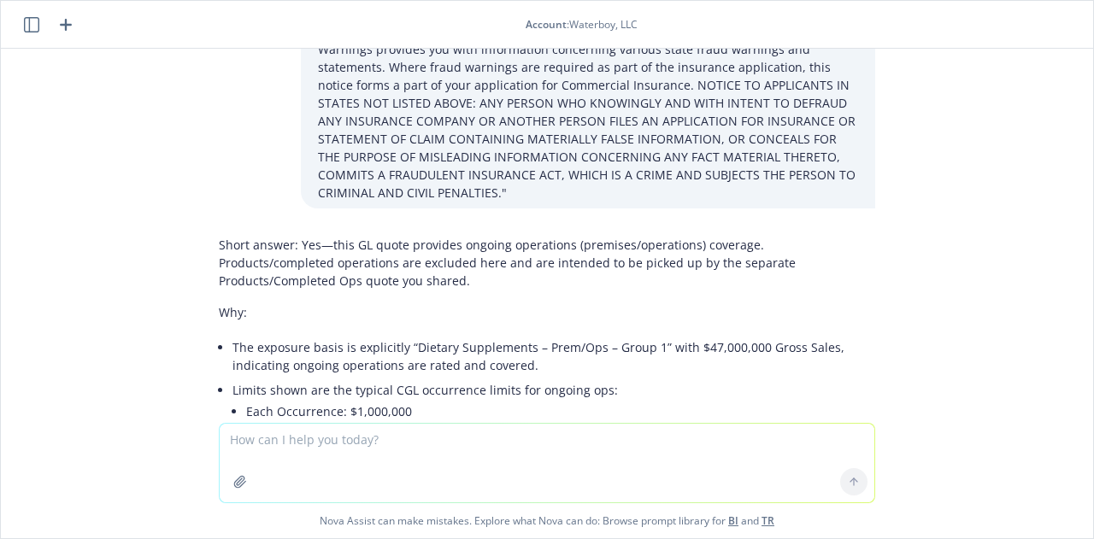
drag, startPoint x: 264, startPoint y: 192, endPoint x: 284, endPoint y: 274, distance: 83.6
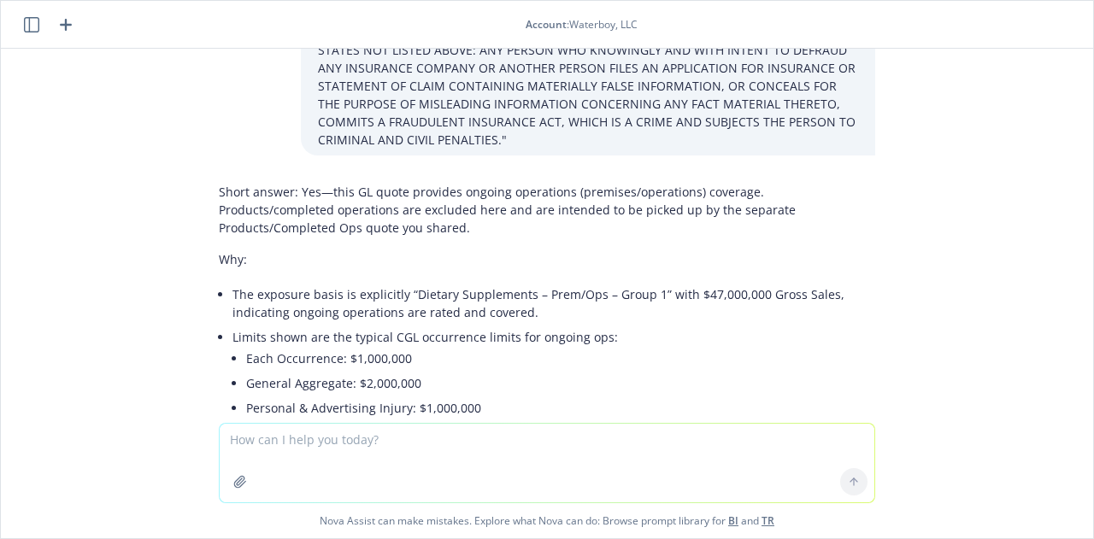
scroll to position [12486, 0]
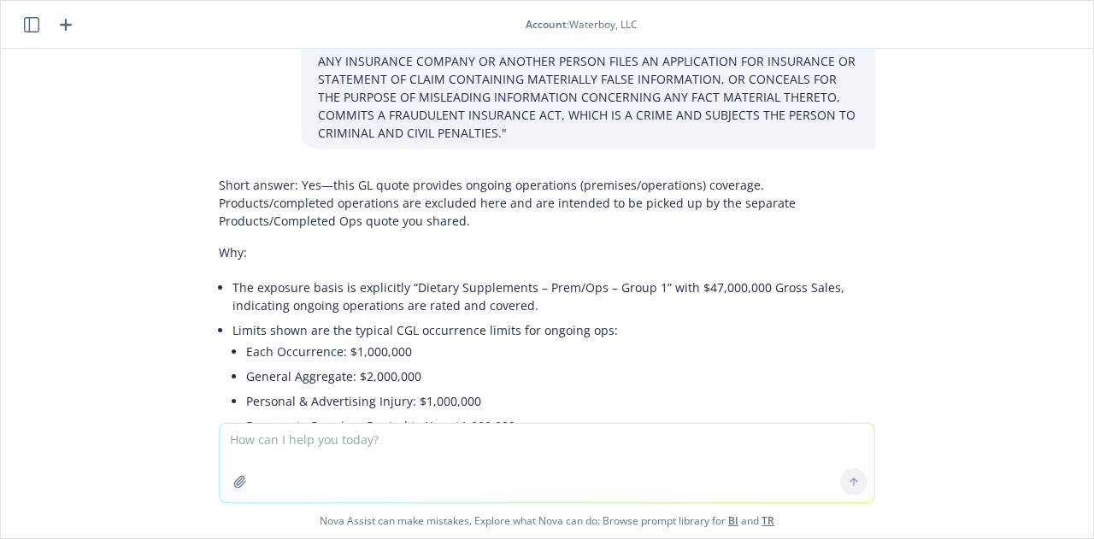
drag, startPoint x: 219, startPoint y: 275, endPoint x: 302, endPoint y: 313, distance: 91.1
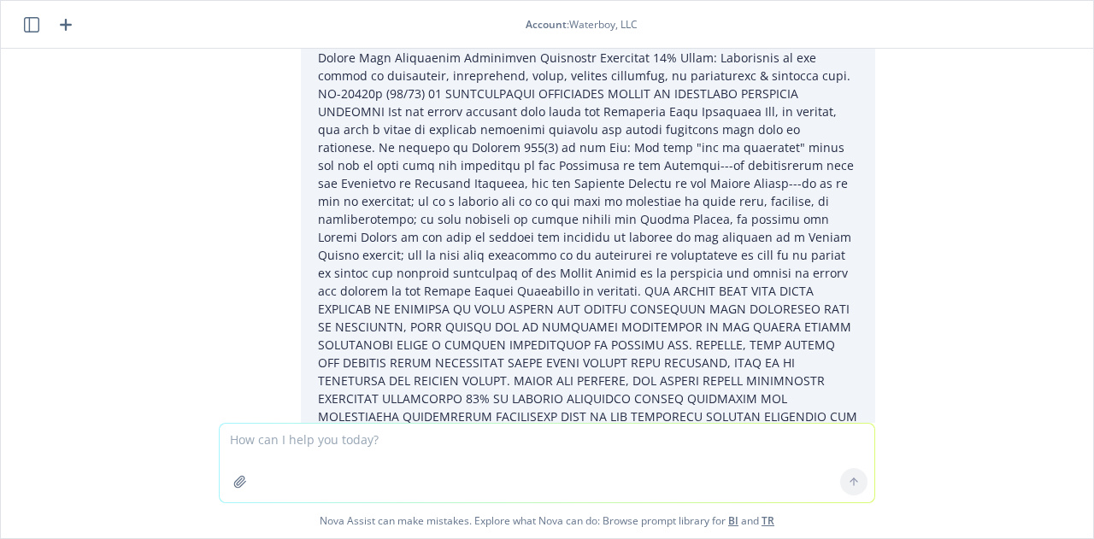
scroll to position [11636, 0]
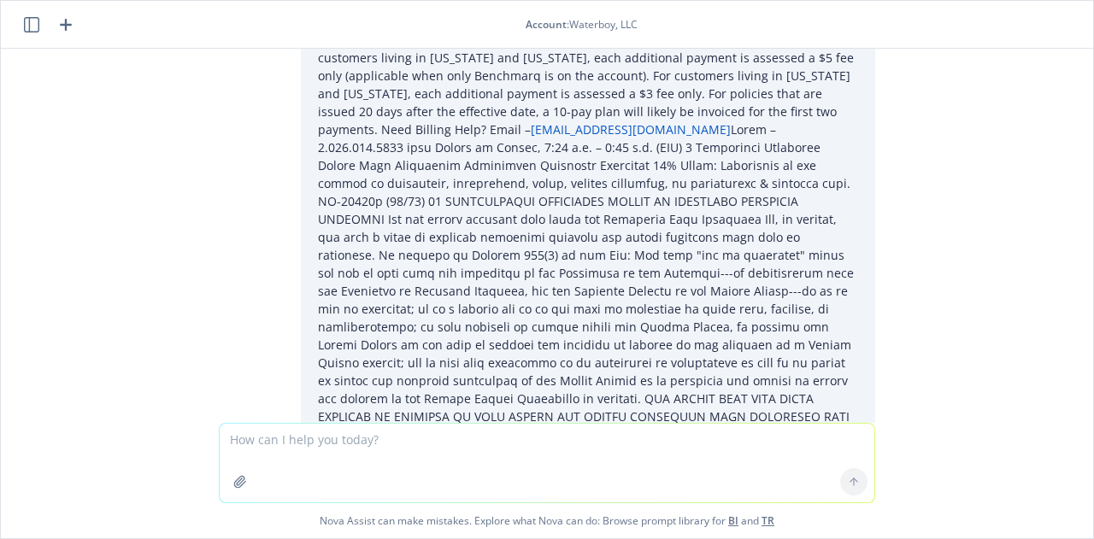
click at [29, 20] on icon "button" at bounding box center [31, 24] width 15 height 15
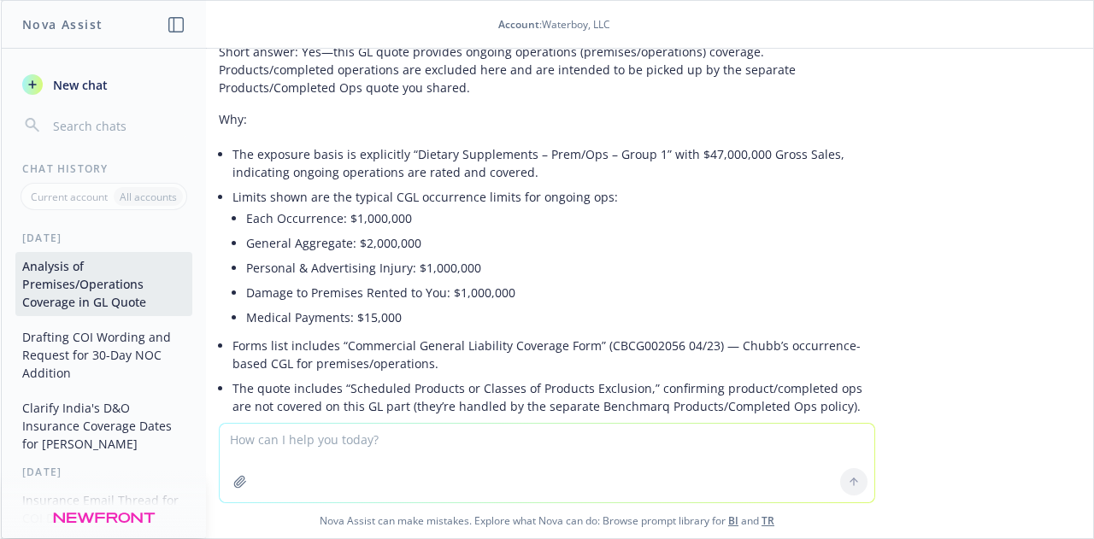
scroll to position [12620, 0]
click at [68, 362] on button "Drafting COI Wording and Request for 30-Day NOC Addition" at bounding box center [103, 355] width 177 height 64
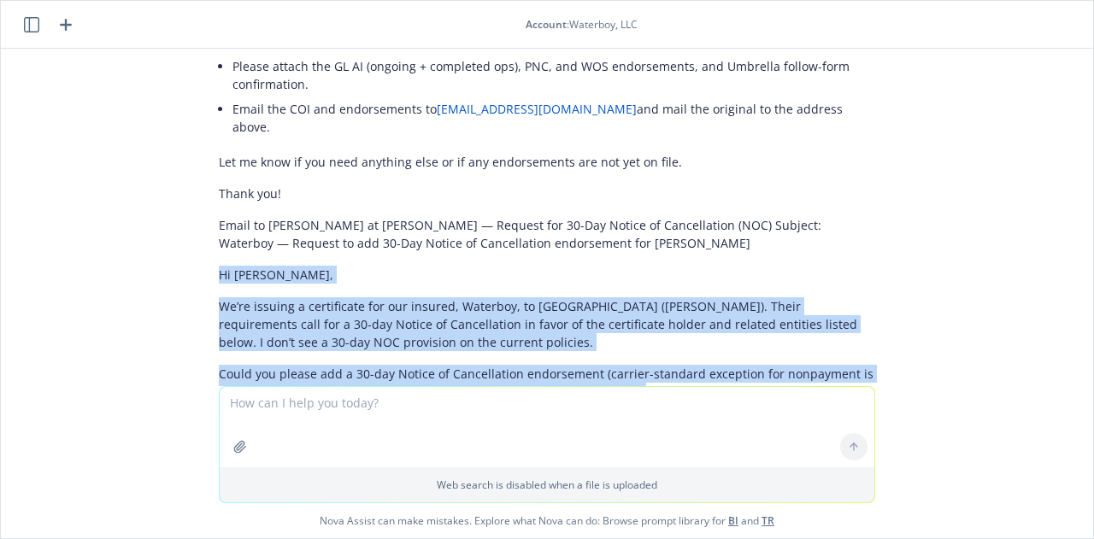
scroll to position [8392, 0]
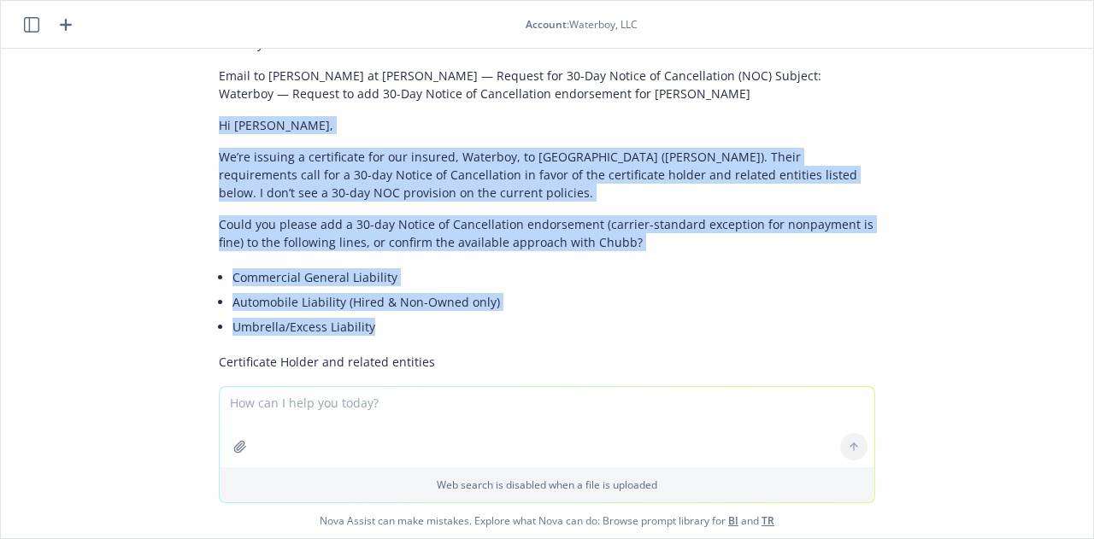
drag, startPoint x: 207, startPoint y: 173, endPoint x: 574, endPoint y: 170, distance: 366.8
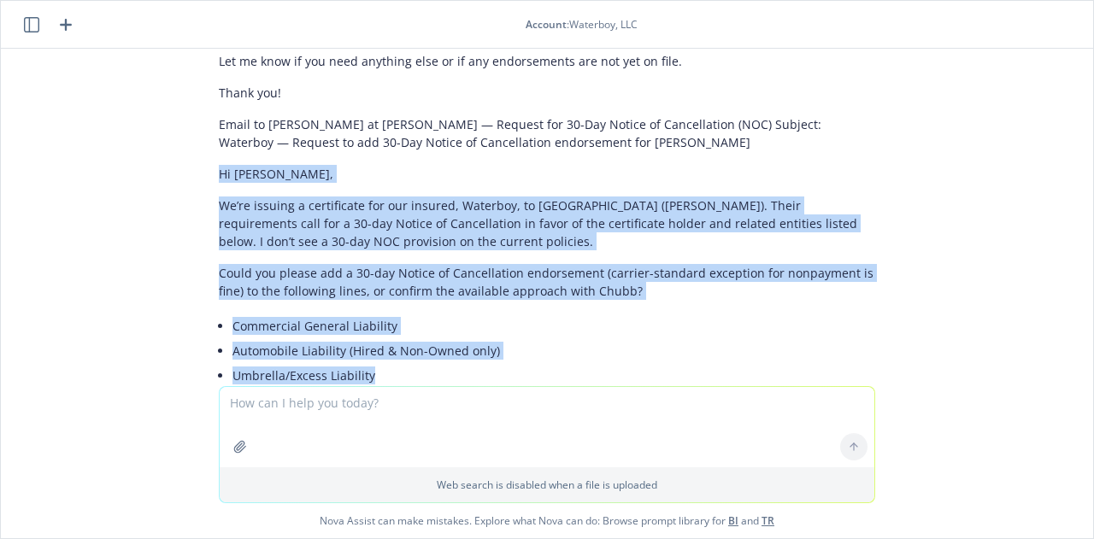
scroll to position [8198, 0]
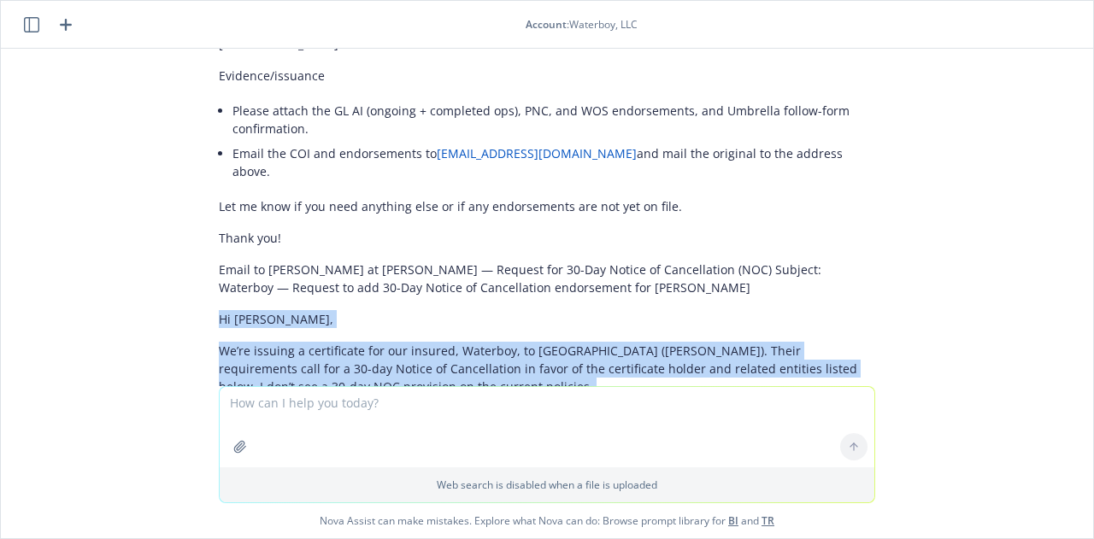
copy div "Hi Jill, We’re issuing a certificate for our insured, Waterboy, to Circuit of t…"
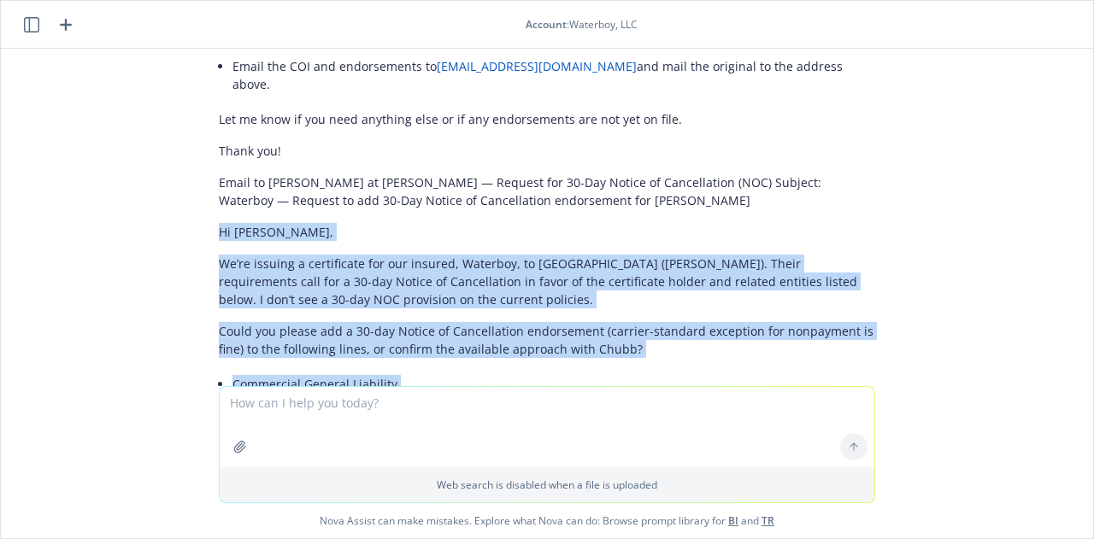
scroll to position [8284, 0]
drag, startPoint x: 489, startPoint y: 110, endPoint x: 514, endPoint y: 121, distance: 26.8
click at [514, 256] on p "We’re issuing a certificate for our insured, Waterboy, to [GEOGRAPHIC_DATA] ([P…" at bounding box center [547, 283] width 657 height 54
copy div "Hi Jill, We’re issuing a certificate for our insured, Waterboy, to Circuit of t…"
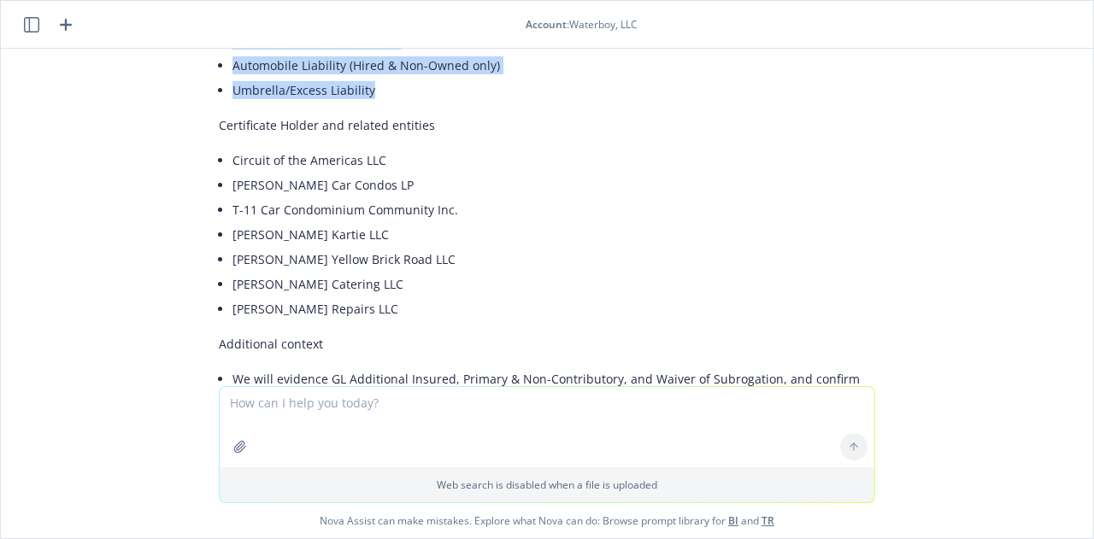
scroll to position [8629, 0]
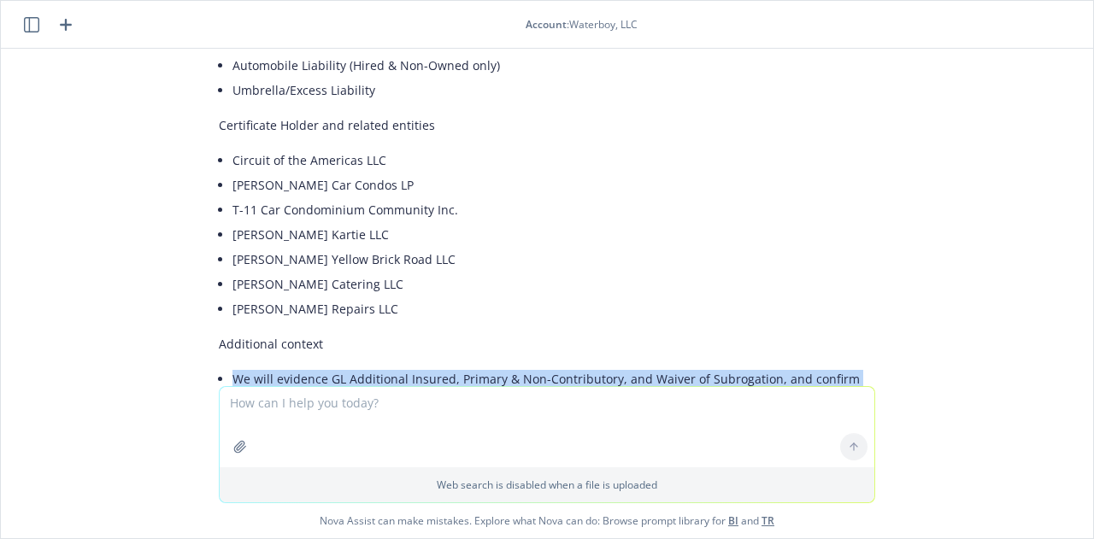
drag, startPoint x: 222, startPoint y: 218, endPoint x: 305, endPoint y: 262, distance: 94.1
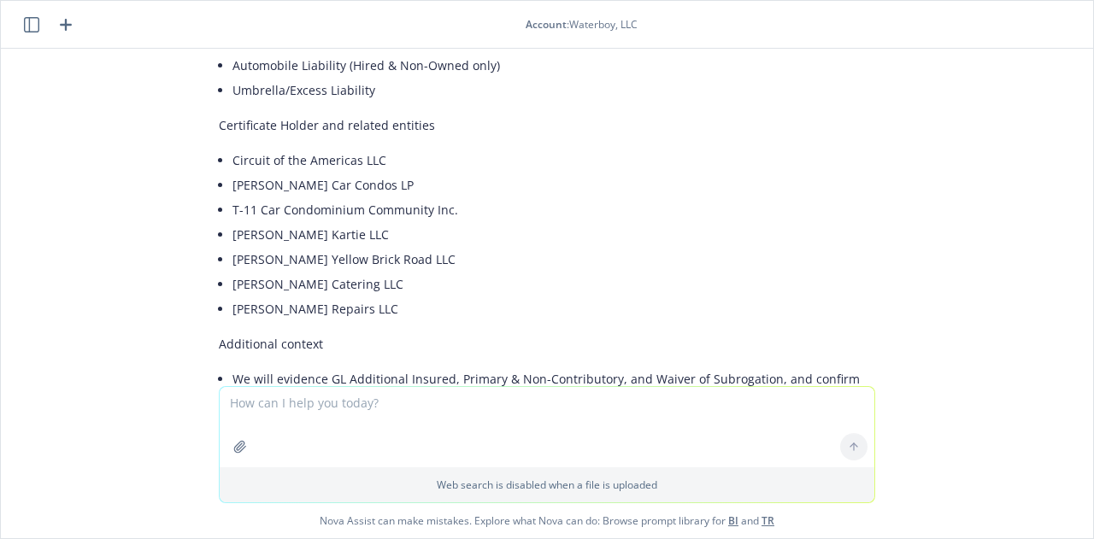
click at [316, 423] on p "If a true 30-day NOC endorsement is not available, please advise on [PERSON_NAM…" at bounding box center [547, 450] width 657 height 54
drag, startPoint x: 198, startPoint y: 271, endPoint x: 781, endPoint y: 324, distance: 585.5
click at [687, 491] on p "Thanks so much, [Your Name] [Your Title], Newfront [Your Phone] | [Your Email]" at bounding box center [547, 500] width 657 height 18
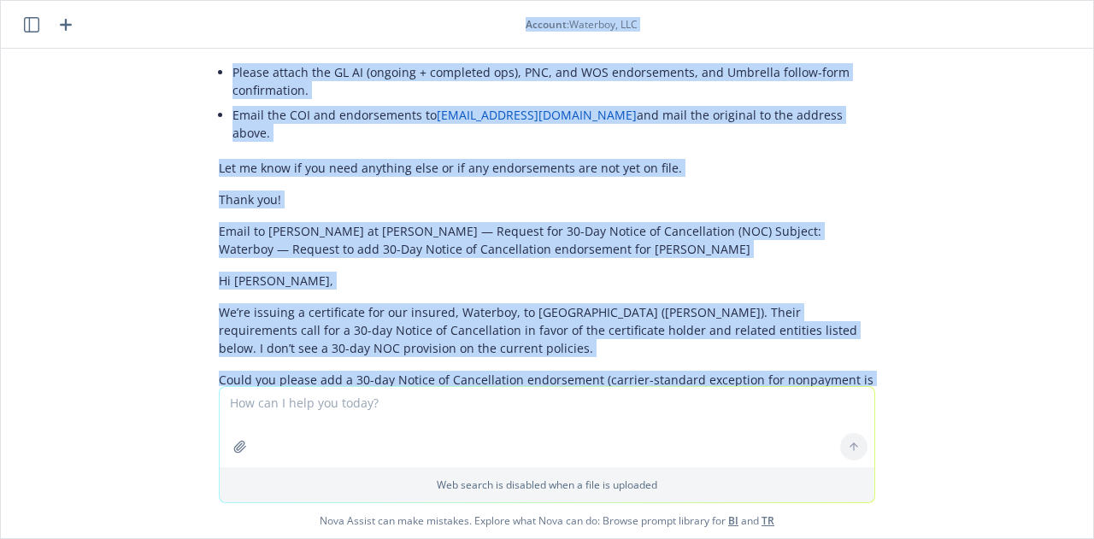
scroll to position [8133, 0]
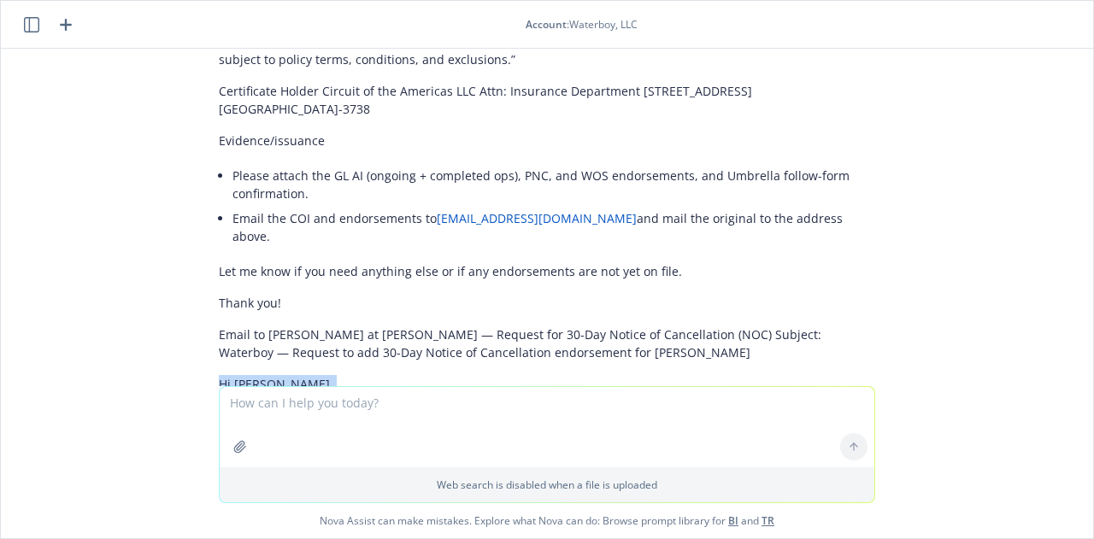
drag, startPoint x: 749, startPoint y: 282, endPoint x: 197, endPoint y: 223, distance: 555.5
click at [205, 223] on div "Absolutely—below are clean drafts you can use. Certificate Holder ([PERSON_NAME…" at bounding box center [547, 76] width 684 height 2067
copy div "Hi Jill, We’re issuing a certificate for our insured, Waterboy, to Circuit of t…"
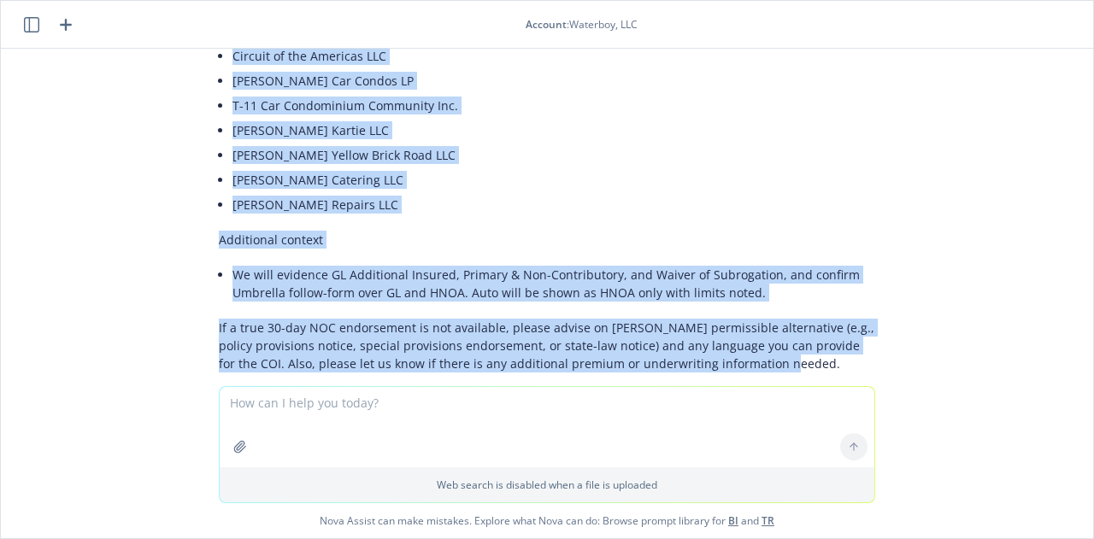
scroll to position [8735, 0]
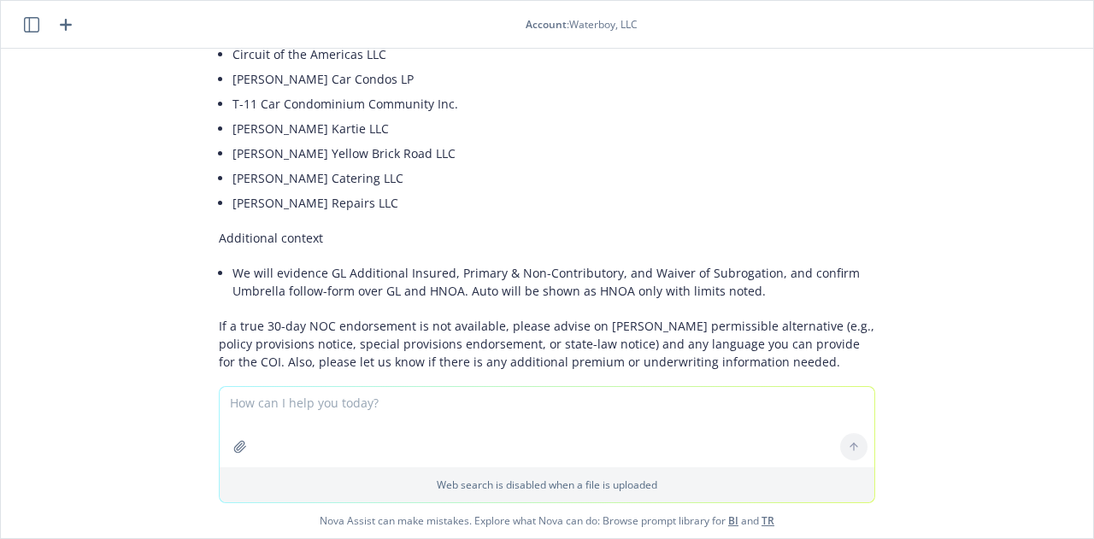
click at [19, 21] on header "Account : Waterboy, LLC" at bounding box center [547, 25] width 1093 height 48
click at [31, 27] on icon "button" at bounding box center [31, 24] width 15 height 15
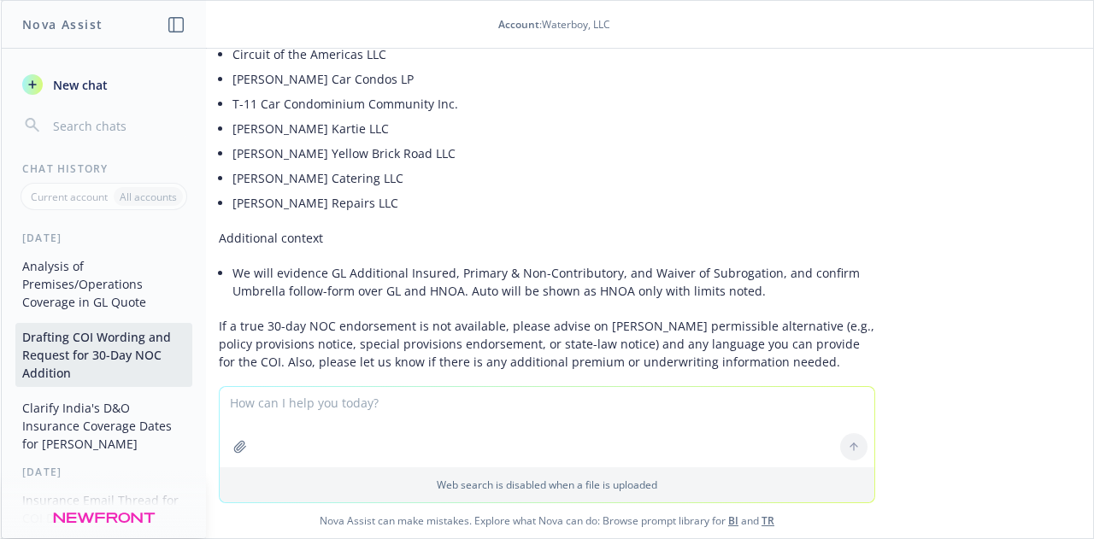
click at [78, 434] on button "Clarify India's D&O Insurance Coverage Dates for [PERSON_NAME]" at bounding box center [103, 426] width 177 height 64
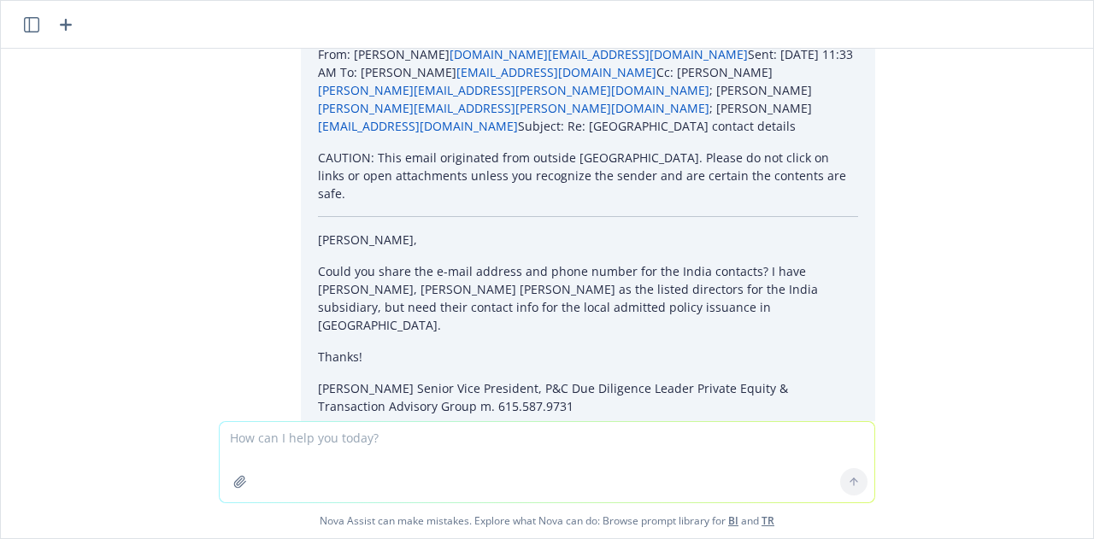
scroll to position [4394, 0]
